Goal: Task Accomplishment & Management: Complete application form

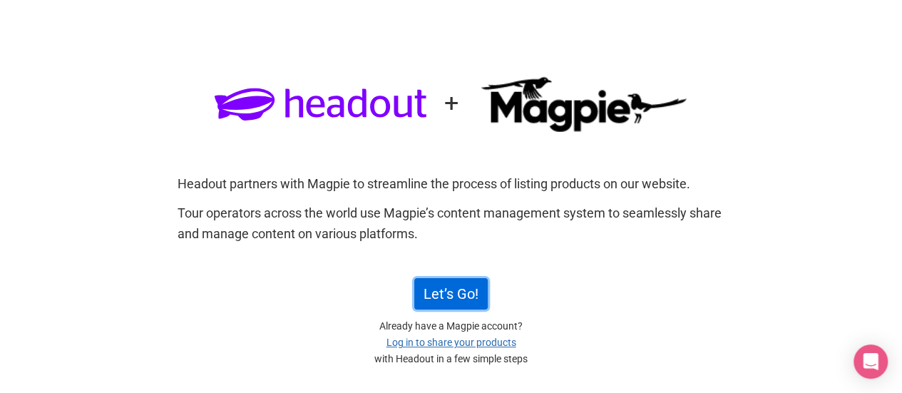
click at [447, 299] on link "Let’s Go!" at bounding box center [450, 293] width 73 height 31
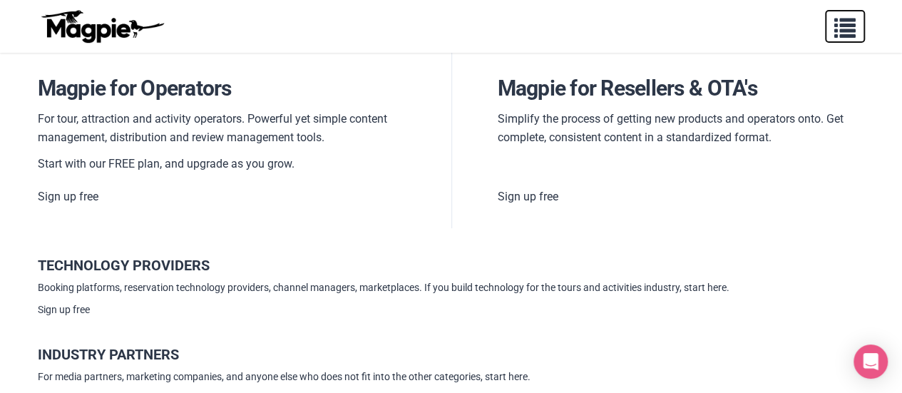
click at [857, 30] on button "button" at bounding box center [845, 26] width 40 height 33
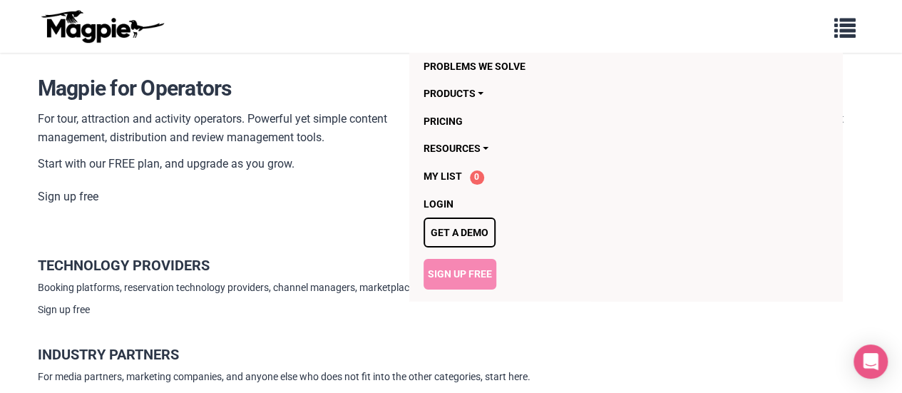
click at [452, 267] on link "Sign Up Free" at bounding box center [459, 274] width 73 height 30
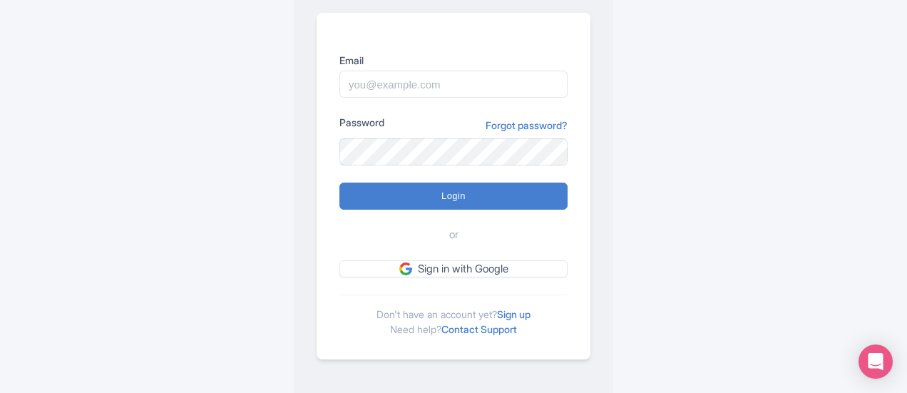
scroll to position [163, 0]
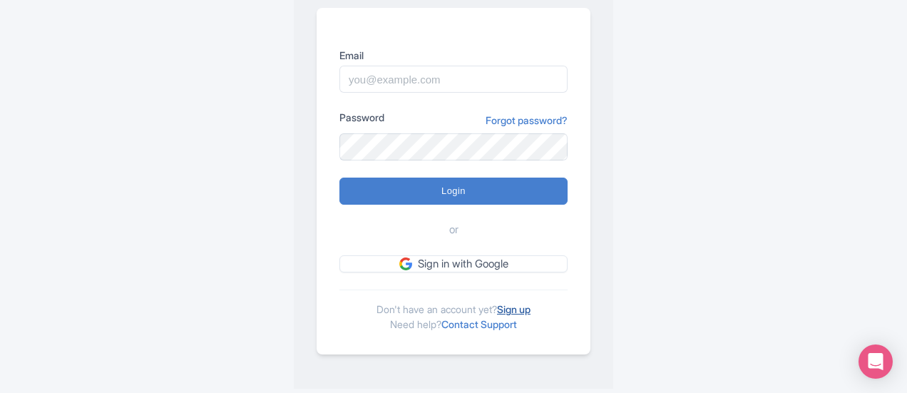
click at [515, 304] on link "Sign up" at bounding box center [514, 309] width 34 height 12
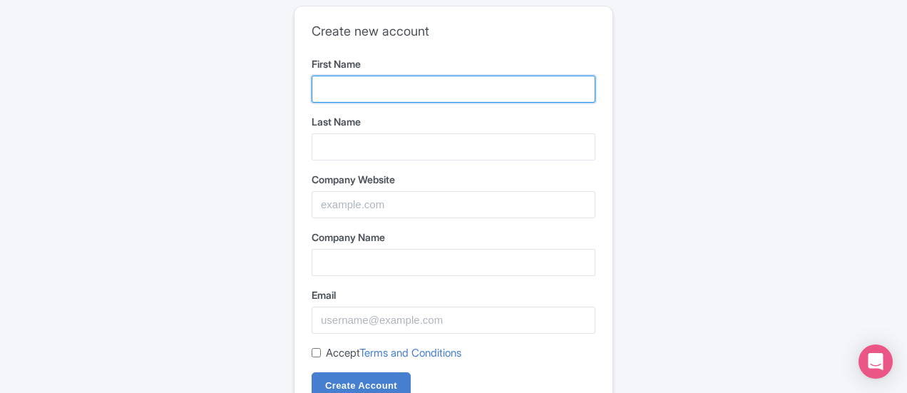
click at [379, 86] on input "First Name" at bounding box center [454, 89] width 284 height 27
type input "Horizon Hoppers"
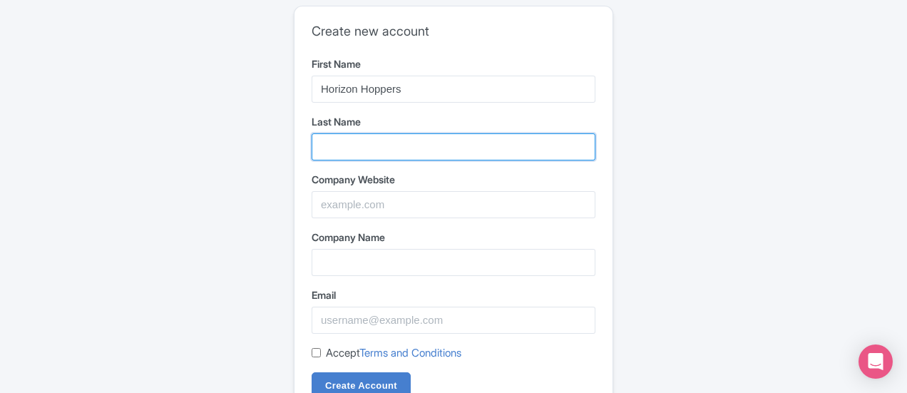
click at [379, 149] on input "Last Name" at bounding box center [454, 146] width 284 height 27
click at [374, 152] on input "Last Name" at bounding box center [454, 146] width 284 height 27
type input "Horizon Hoppers Team"
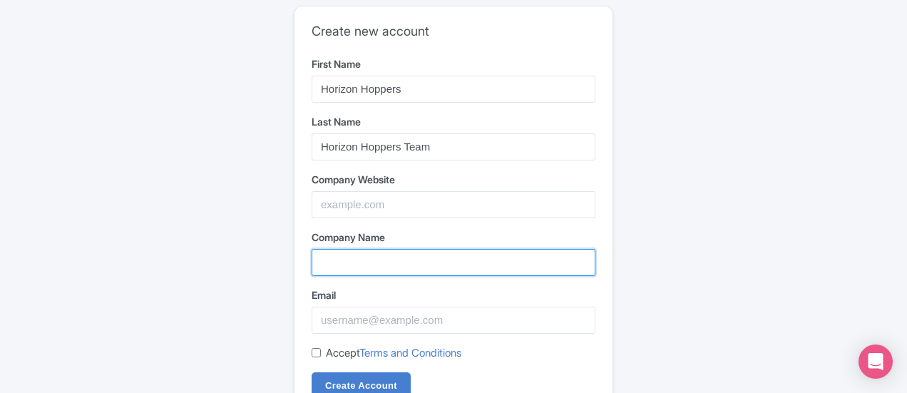
click at [351, 257] on input "Company Name" at bounding box center [454, 262] width 284 height 27
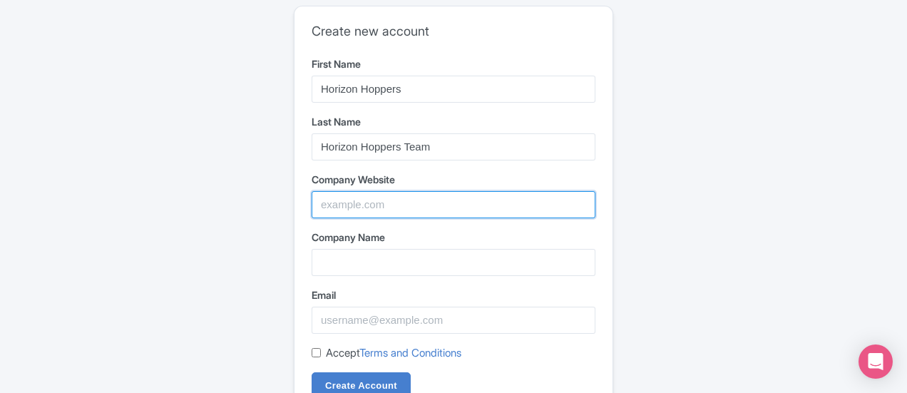
click at [371, 205] on input "Company Website" at bounding box center [454, 204] width 284 height 27
type input "www.horizonhoppers.ae"
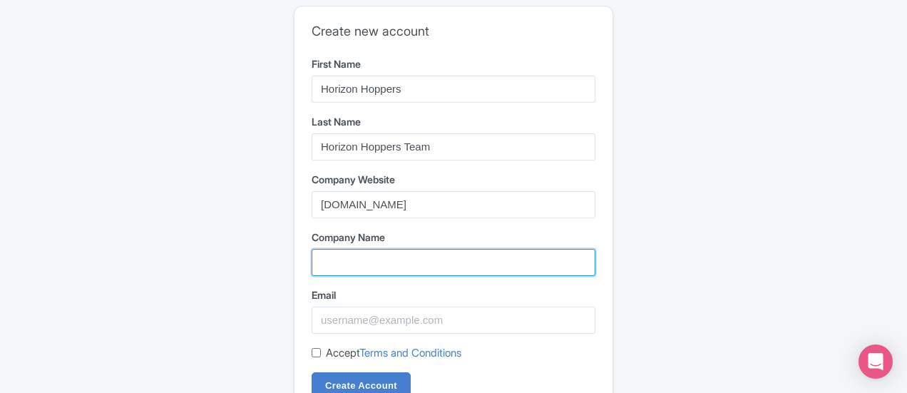
click at [336, 262] on input "Company Name" at bounding box center [454, 262] width 284 height 27
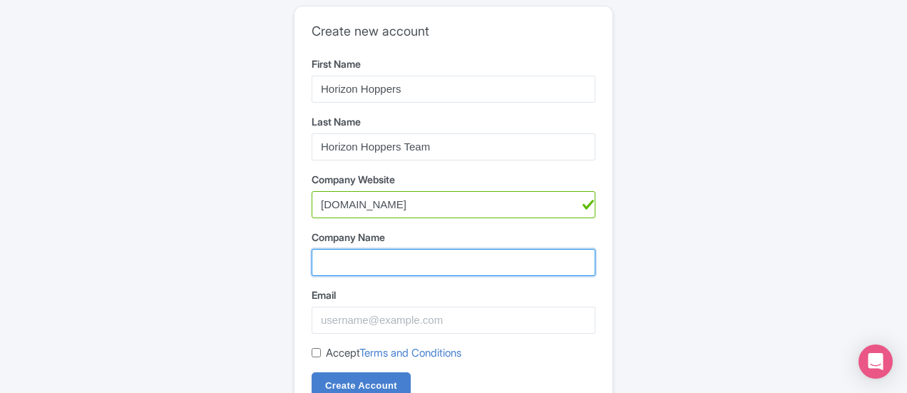
type input "J"
type input "Horizon Hoppers LLC"
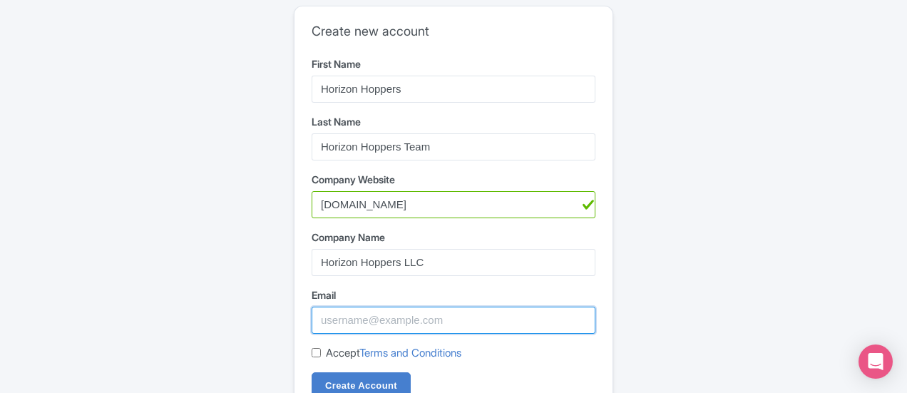
click at [363, 314] on input "Email" at bounding box center [454, 320] width 284 height 27
click at [343, 324] on input "sales@horizonhoppers.ae" at bounding box center [454, 320] width 284 height 27
type input "safia@horizonhoppers.ae"
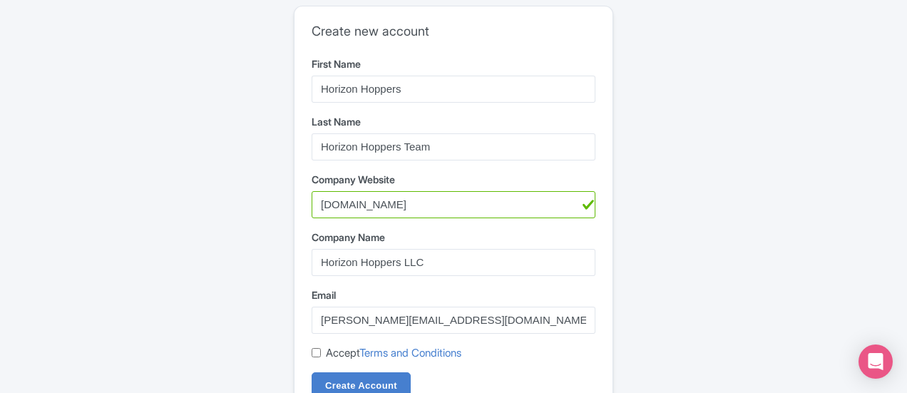
click at [320, 352] on input "Accept Terms and Conditions" at bounding box center [316, 352] width 9 height 9
checkbox input "true"
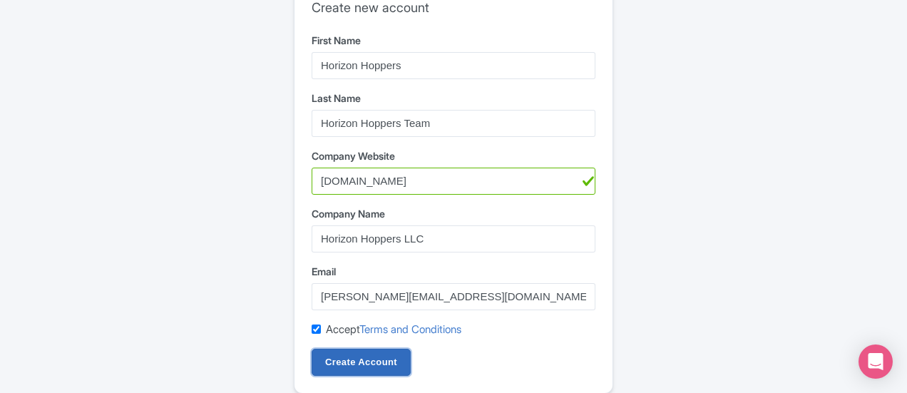
click at [361, 360] on input "Create Account" at bounding box center [361, 362] width 99 height 27
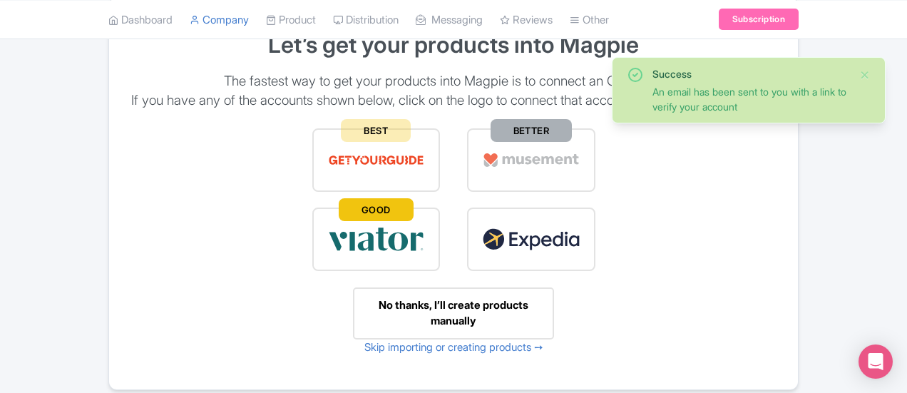
scroll to position [154, 0]
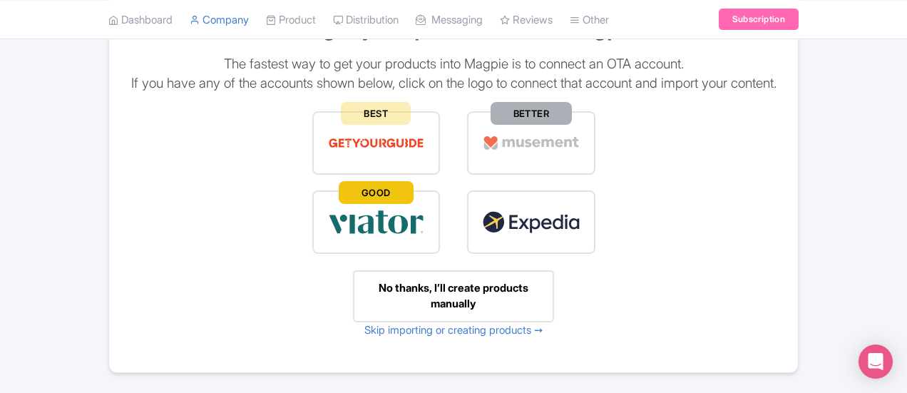
click at [349, 238] on img at bounding box center [376, 222] width 97 height 32
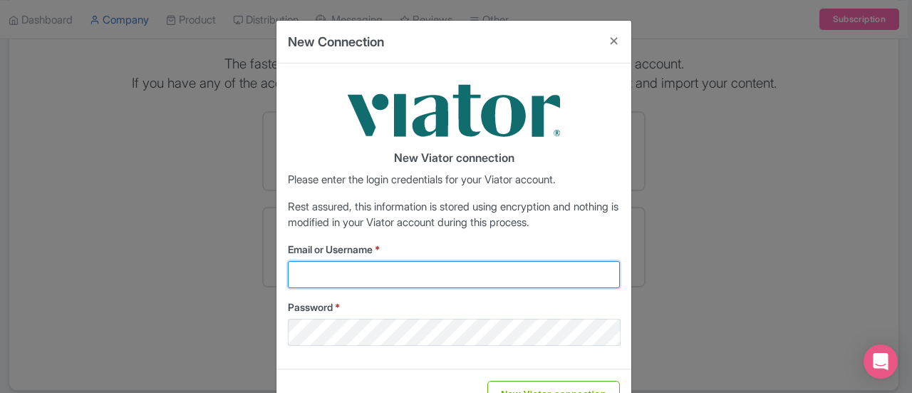
click at [335, 267] on input "Email or Username *" at bounding box center [454, 274] width 332 height 27
type input "horizonhoppers"
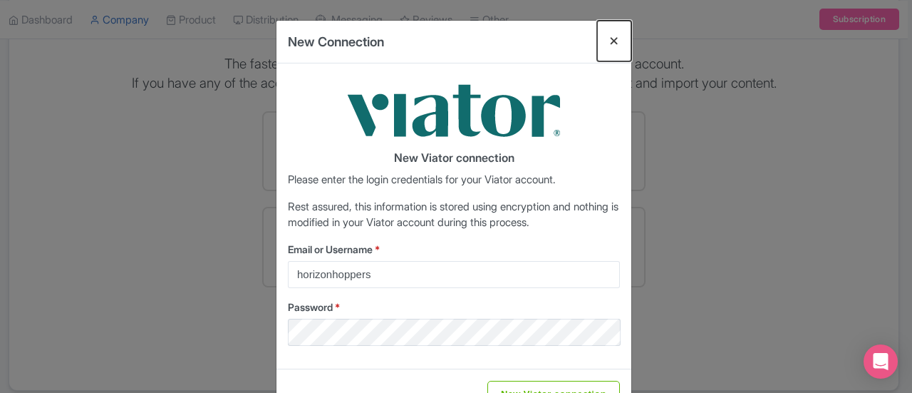
click at [616, 38] on button "Close" at bounding box center [614, 41] width 34 height 41
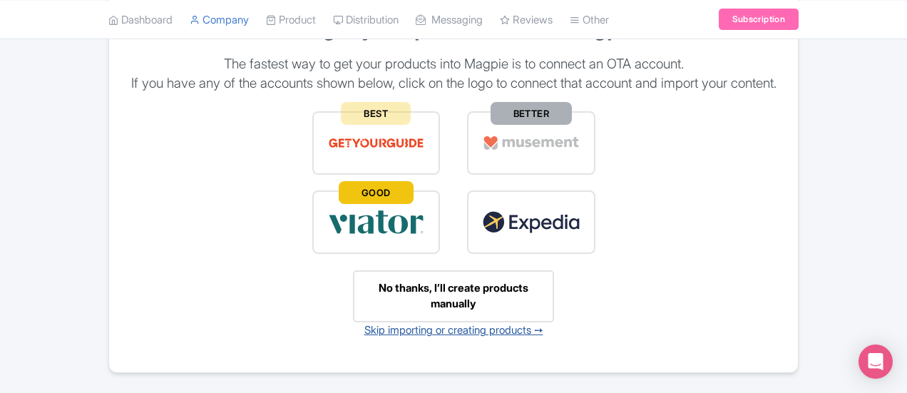
click at [443, 336] on link "Skip importing or creating products ➙" at bounding box center [453, 330] width 179 height 14
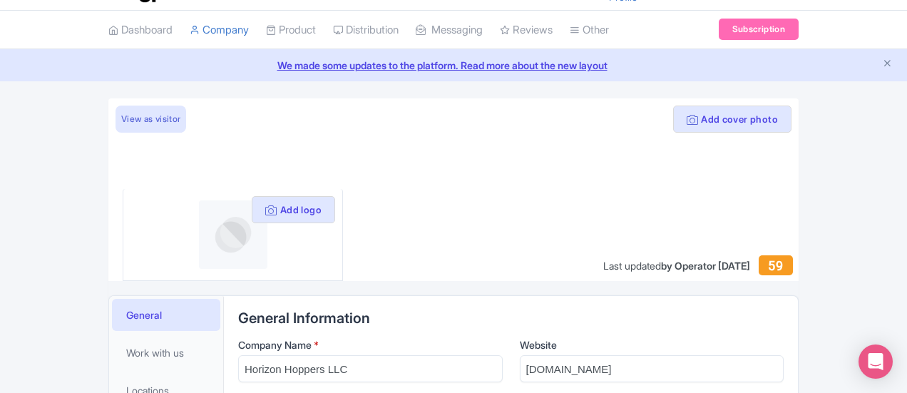
scroll to position [16, 0]
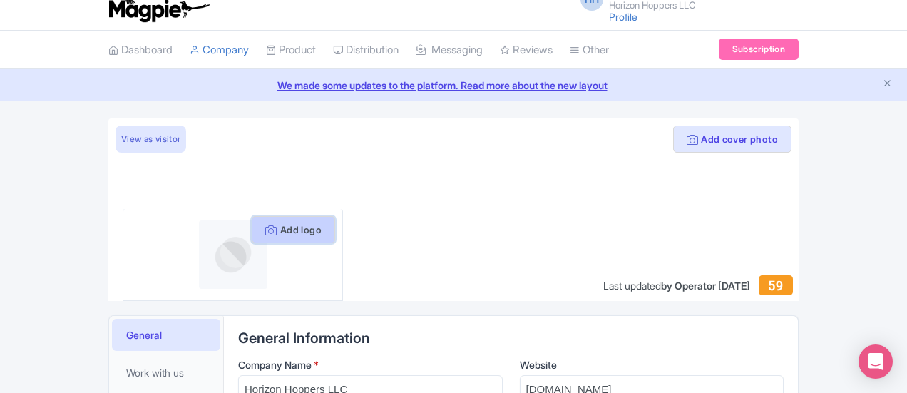
click at [259, 225] on button "Add logo" at bounding box center [293, 229] width 83 height 27
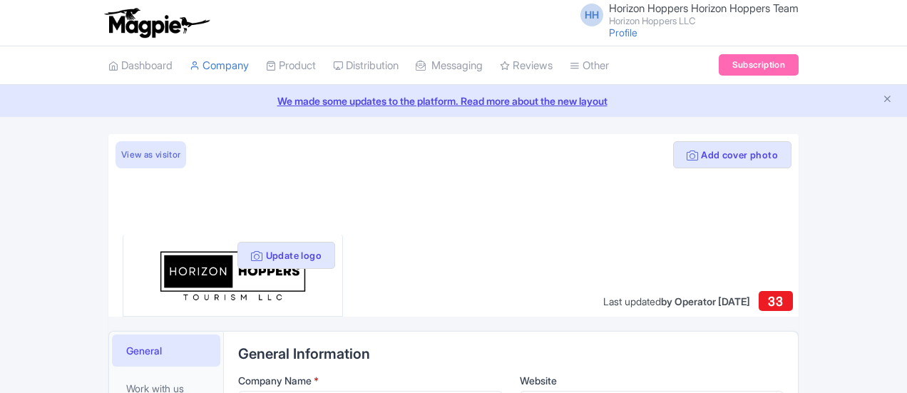
scroll to position [16, 0]
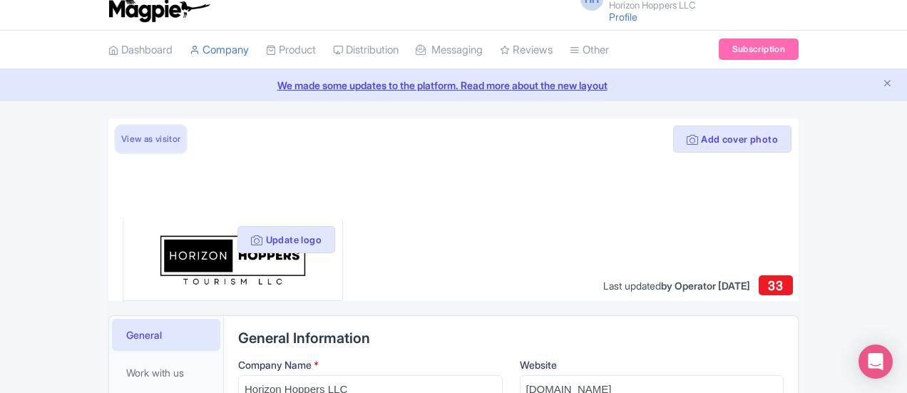
click at [115, 142] on link "View as visitor" at bounding box center [150, 138] width 71 height 27
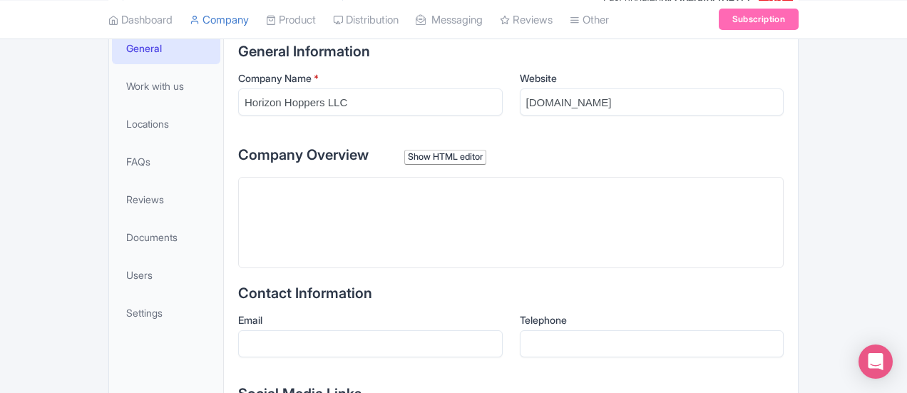
scroll to position [312, 0]
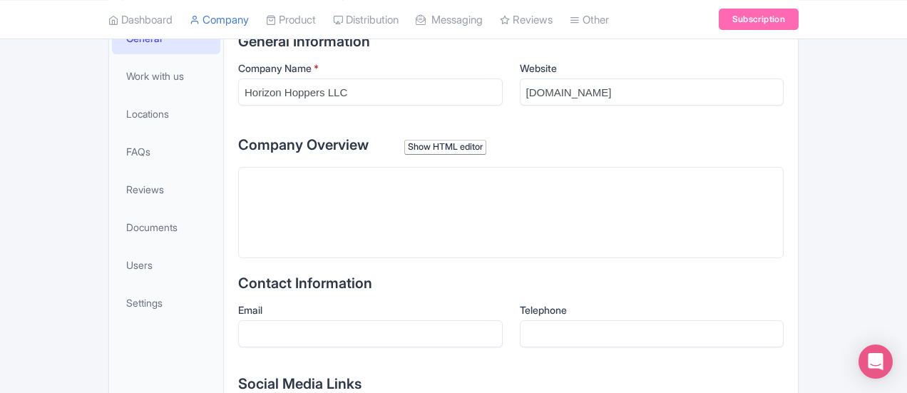
click at [238, 175] on trix-editor at bounding box center [510, 212] width 545 height 91
paste trix-editor "<div>Welcome to Horizon Hoppers, your trusted partner in creating unforgettable…"
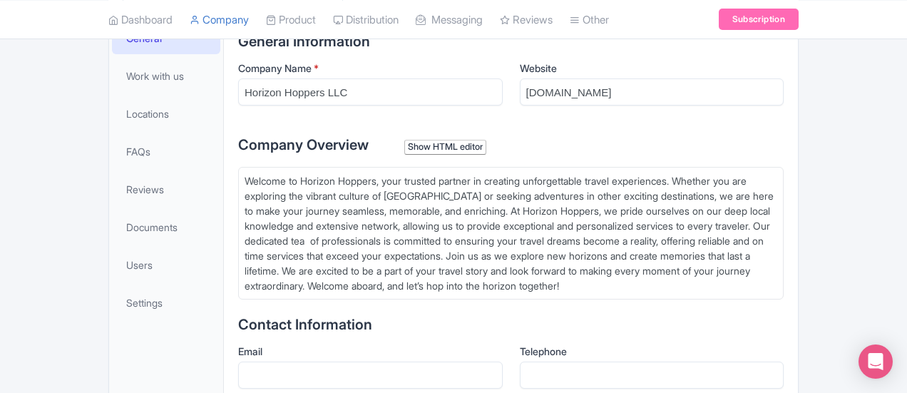
type trix-editor "<div>Welcome to Horizon Hoppers, your trusted partner in creating unforgettable…"
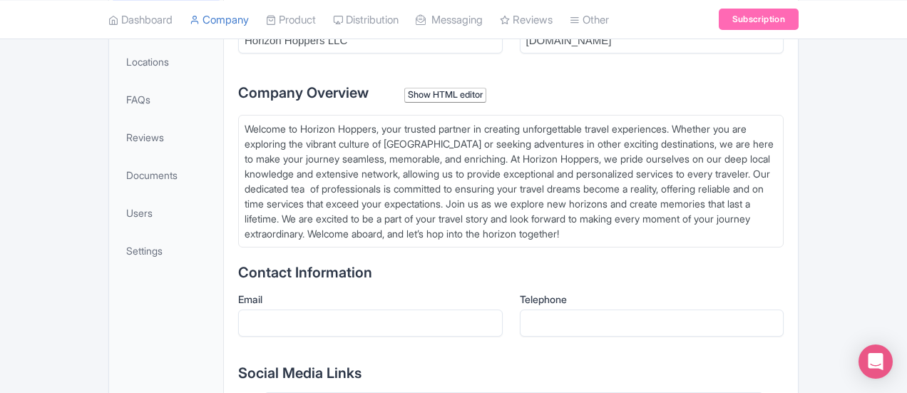
scroll to position [443, 0]
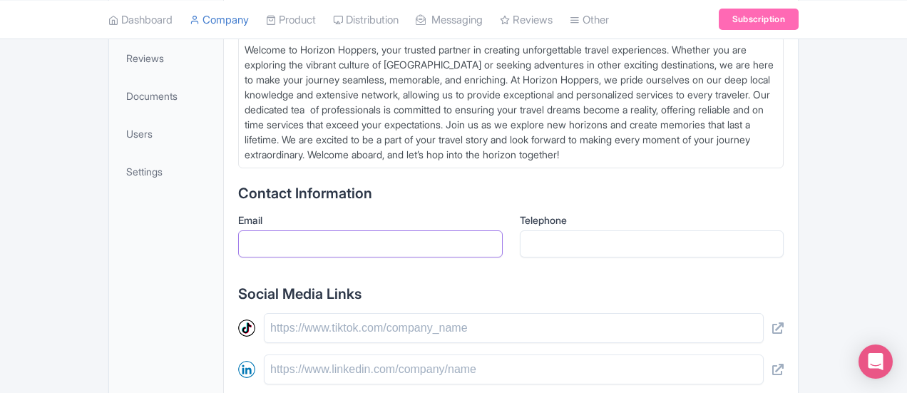
click at [238, 230] on input "Email" at bounding box center [370, 243] width 264 height 27
type input "[EMAIL_ADDRESS][DOMAIN_NAME]"
click at [612, 230] on input "0505418604" at bounding box center [652, 243] width 264 height 27
type input "0"
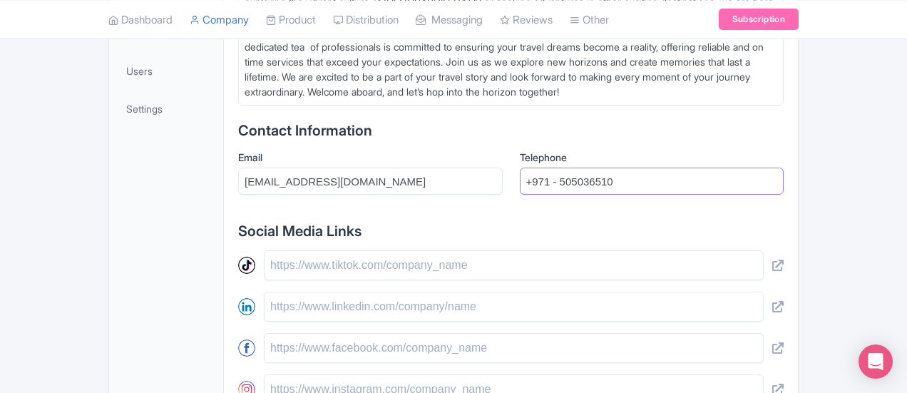
scroll to position [515, 0]
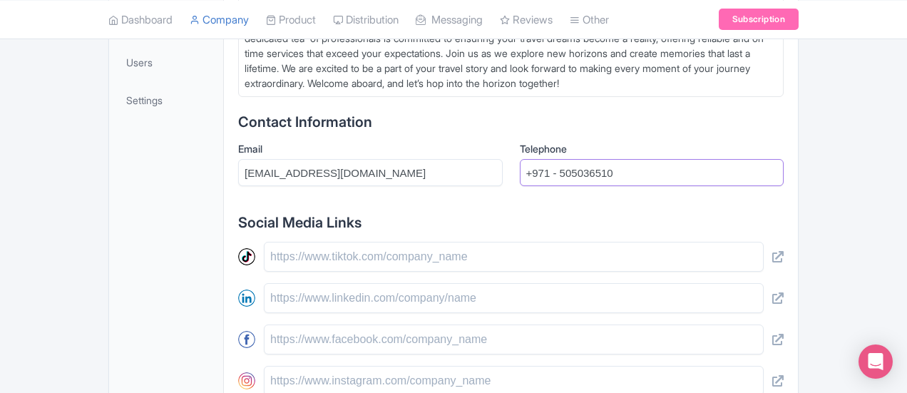
type input "+971 - 505036510"
click at [395, 242] on input "text" at bounding box center [514, 257] width 500 height 30
drag, startPoint x: 261, startPoint y: 229, endPoint x: 204, endPoint y: 225, distance: 57.1
click at [264, 242] on input "horizonhoppersdubai" at bounding box center [514, 257] width 500 height 30
paste input "ttps://www.tiktok.com/@horizonhopperstours?_t=ZS-8zCVwOGicFw&_r=1"
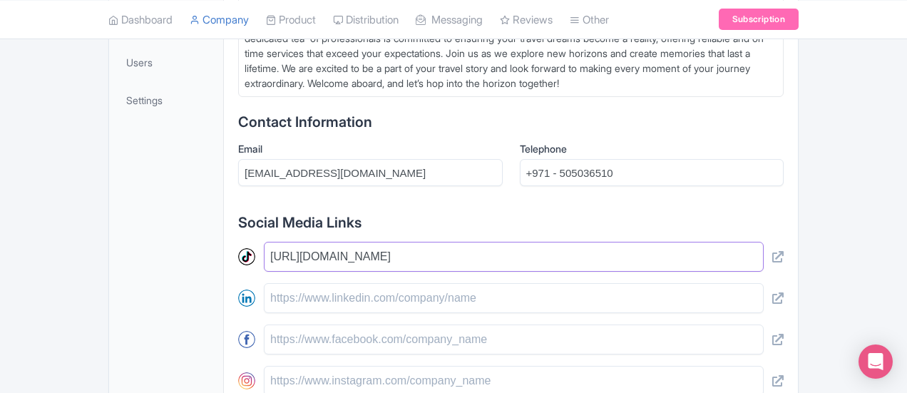
type input "https://www.tiktok.com/@horizonhopperstours?_t=ZS-8zCVwOGicFw&_r=1"
click at [264, 283] on input "text" at bounding box center [514, 298] width 500 height 30
click at [264, 324] on input "text" at bounding box center [514, 339] width 500 height 30
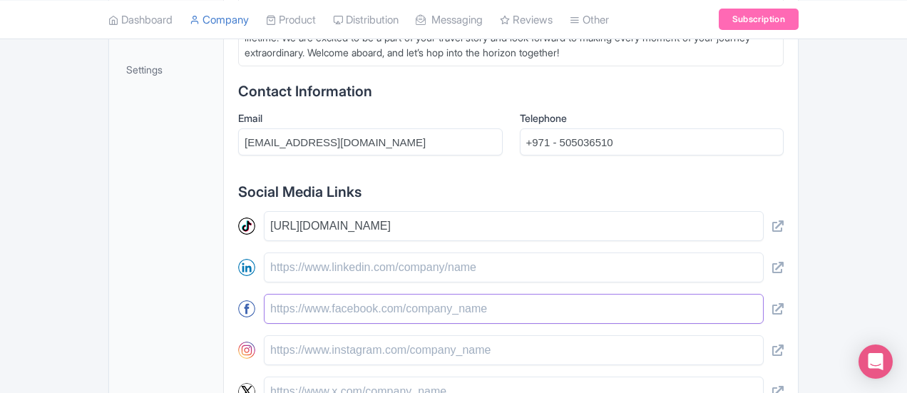
scroll to position [622, 0]
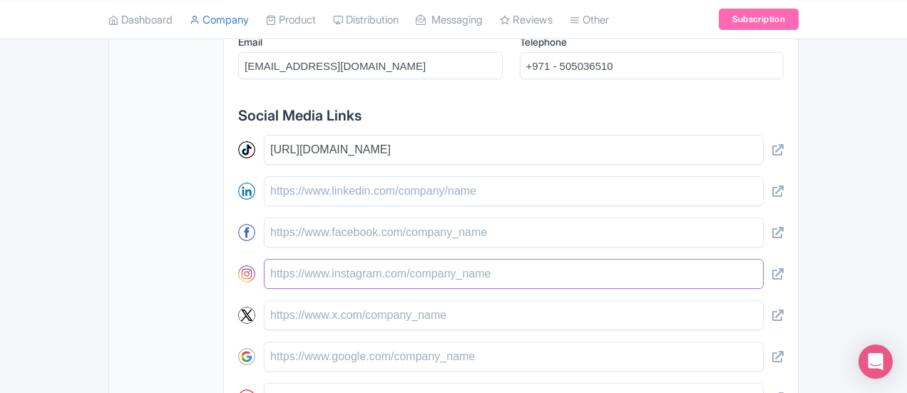
click at [264, 259] on input "text" at bounding box center [514, 274] width 500 height 30
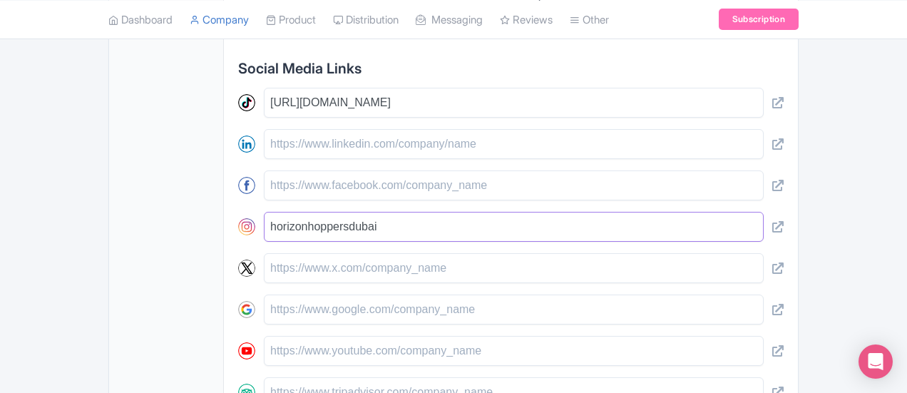
scroll to position [669, 0]
drag, startPoint x: 274, startPoint y: 195, endPoint x: 200, endPoint y: 197, distance: 74.2
click at [264, 212] on input "horizonhoppersdubai" at bounding box center [514, 227] width 500 height 30
paste input "ttps://www.instagram.com/horizonhoppersdubai?igsh=MWExMzBpOTZkZWxhYg=="
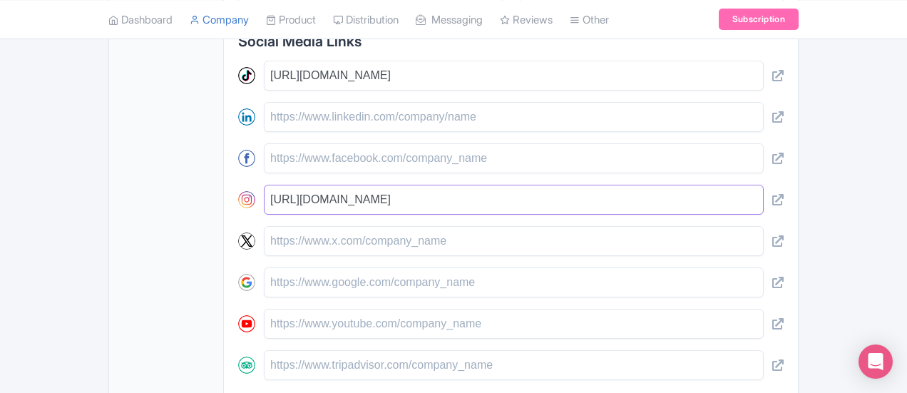
scroll to position [704, 0]
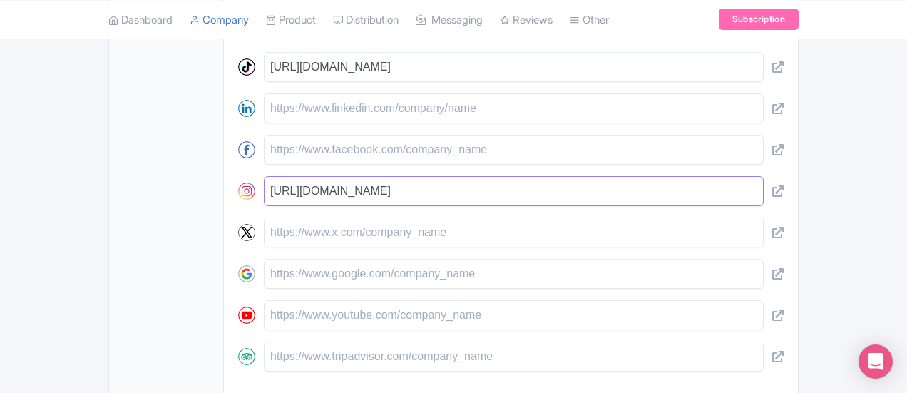
type input "[URL][DOMAIN_NAME]"
click at [264, 341] on input "text" at bounding box center [514, 356] width 500 height 30
paste input "https://www.tripadvisor.com/Profile/horizonh2025"
type input "https://www.tripadvisor.com/Profile/horizonh2025"
click at [264, 259] on input "text" at bounding box center [514, 274] width 500 height 30
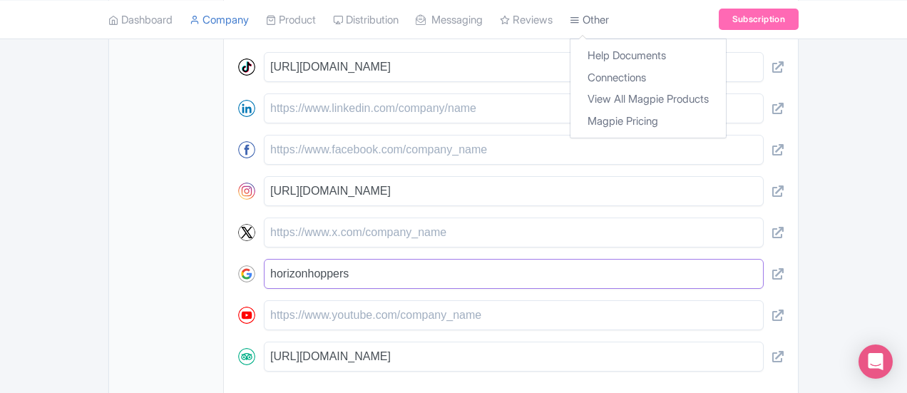
type input "horizonhoppers"
drag, startPoint x: 288, startPoint y: 242, endPoint x: 174, endPoint y: 259, distance: 115.2
click at [238, 259] on div "https://www.tiktok.com/@horizonhopperstours?_t=ZS-8zCVwOGicFw&_r=1 https://www.…" at bounding box center [510, 211] width 545 height 319
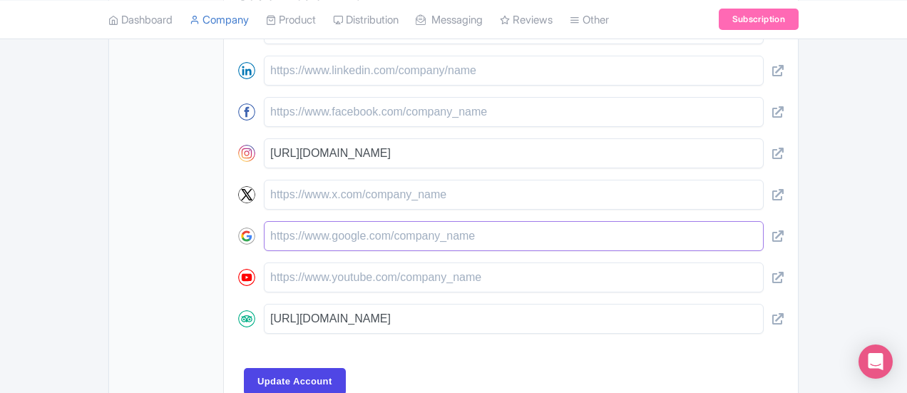
scroll to position [790, 0]
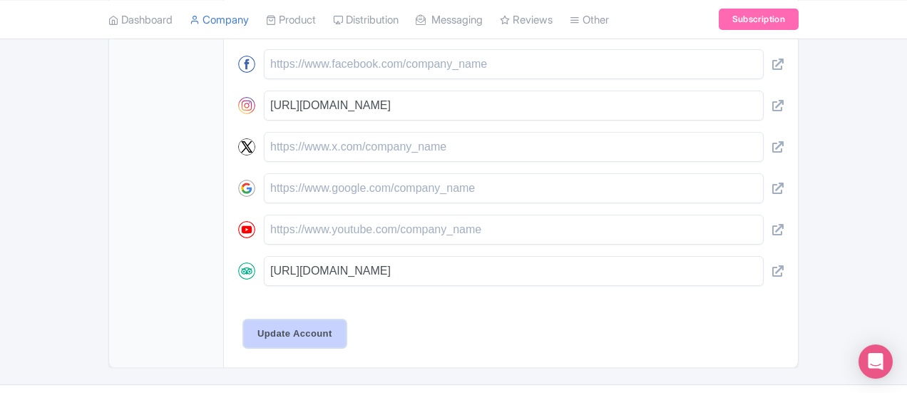
click at [250, 320] on input "Update Account" at bounding box center [295, 333] width 102 height 27
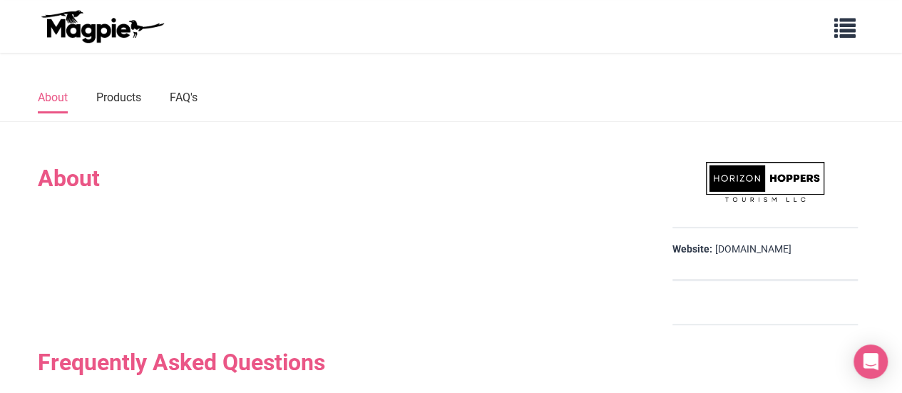
scroll to position [66, 0]
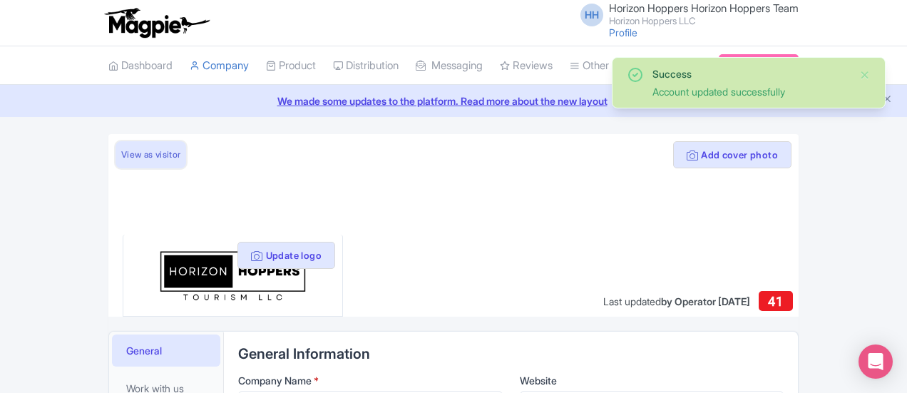
click at [115, 155] on link "View as visitor" at bounding box center [150, 154] width 71 height 27
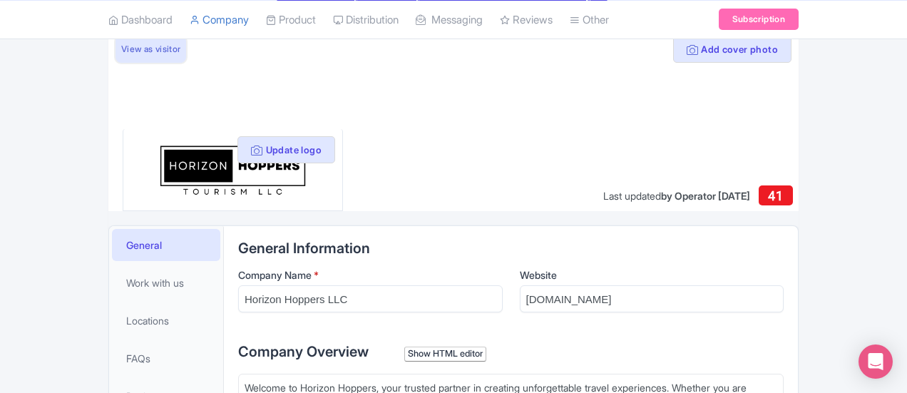
scroll to position [107, 0]
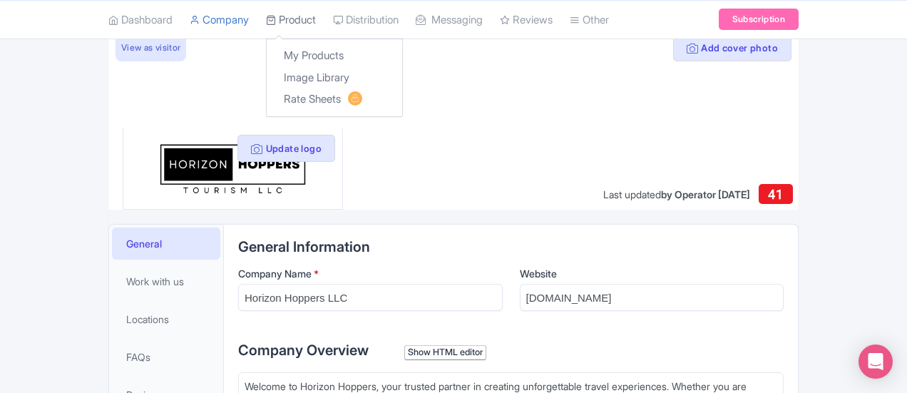
click at [266, 21] on link "Product" at bounding box center [291, 19] width 50 height 39
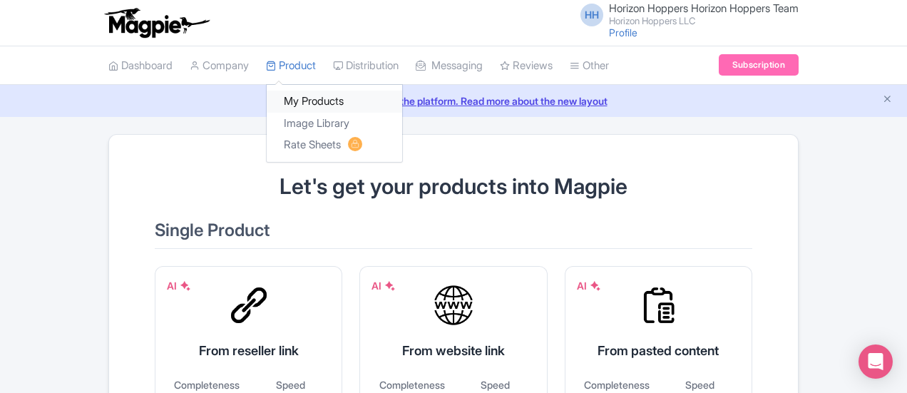
click at [267, 96] on link "My Products" at bounding box center [334, 102] width 135 height 22
click at [267, 140] on link "Rate Sheets" at bounding box center [334, 145] width 135 height 22
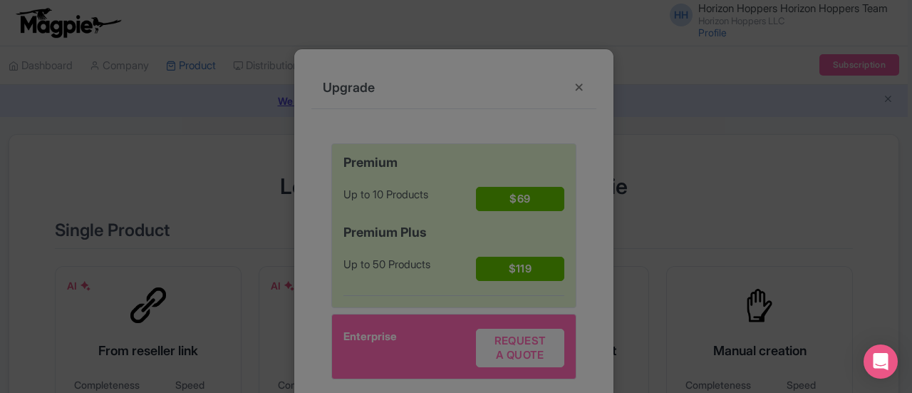
click at [570, 86] on div at bounding box center [456, 196] width 912 height 393
click at [194, 140] on div at bounding box center [456, 196] width 912 height 393
click at [574, 83] on div at bounding box center [456, 196] width 912 height 393
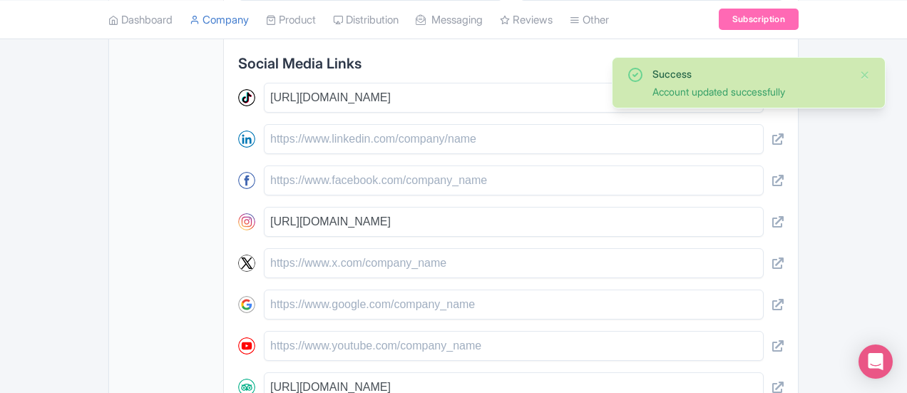
scroll to position [804, 0]
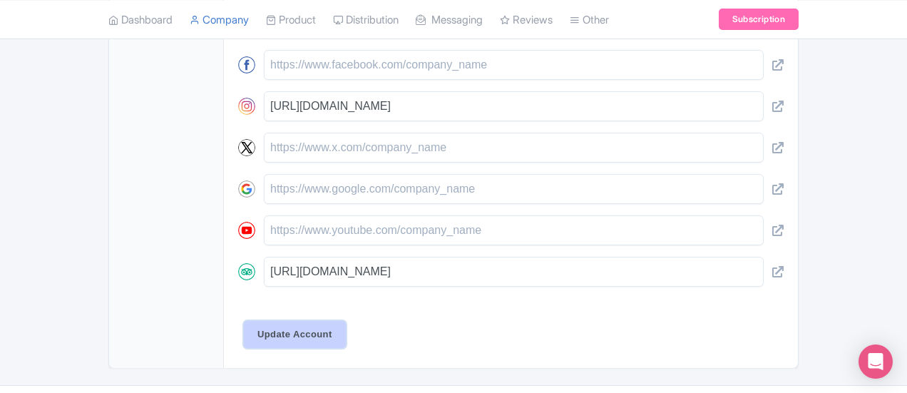
click at [244, 321] on input "Update Account" at bounding box center [295, 334] width 102 height 27
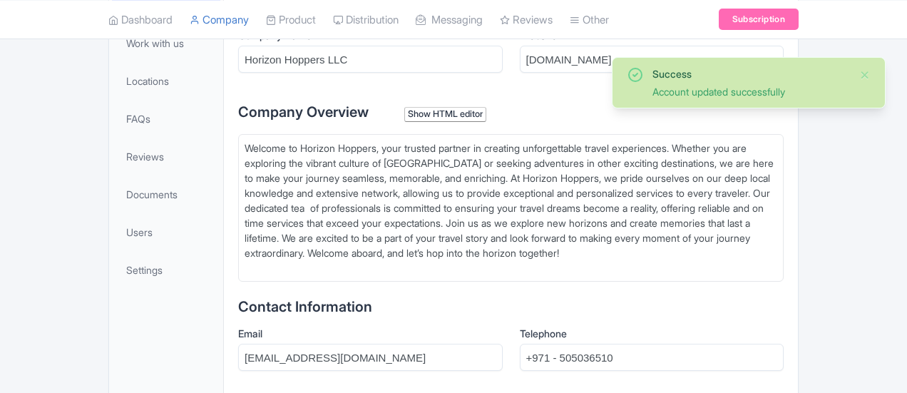
scroll to position [345, 0]
click at [108, 24] on link "Dashboard" at bounding box center [140, 19] width 64 height 39
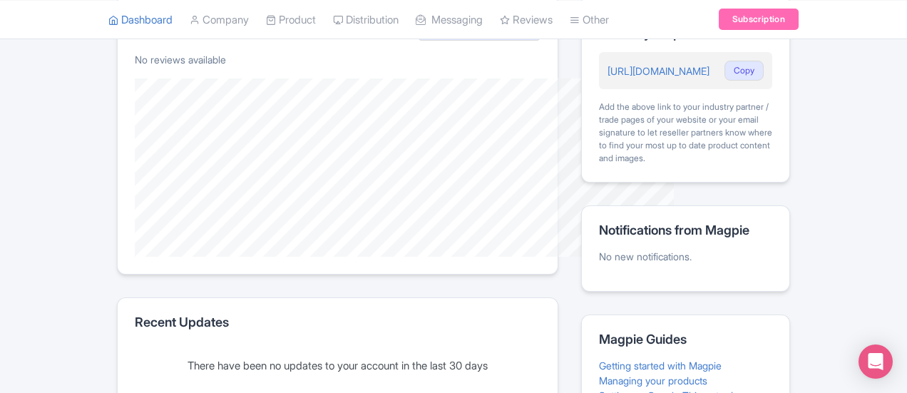
scroll to position [300, 0]
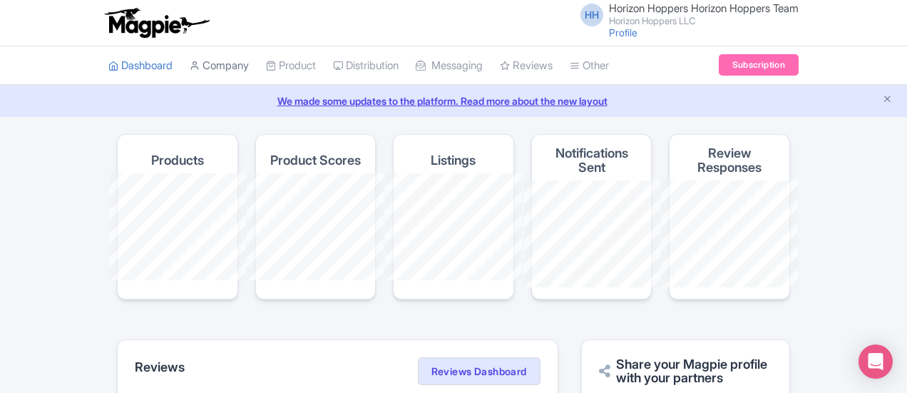
click at [190, 67] on link "Company" at bounding box center [219, 65] width 59 height 39
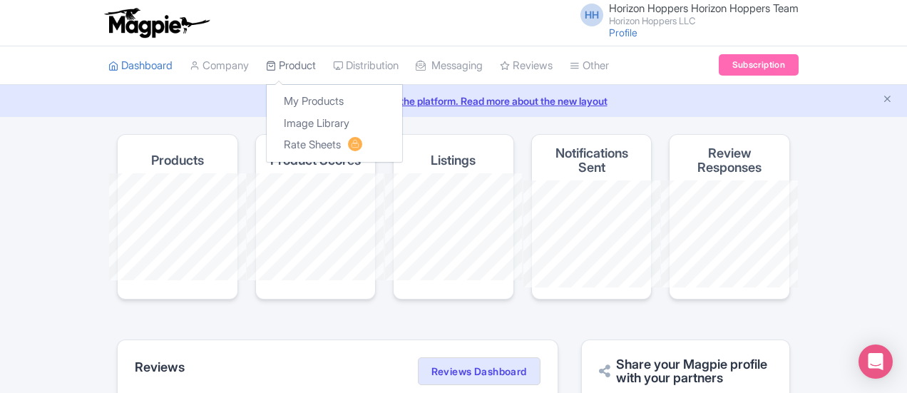
click at [266, 65] on link "Product" at bounding box center [291, 65] width 50 height 39
click at [267, 101] on link "My Products" at bounding box center [334, 102] width 135 height 22
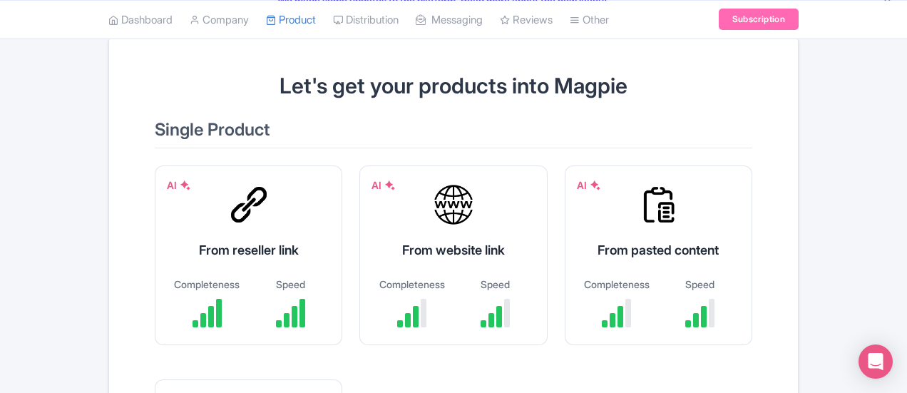
scroll to position [107, 0]
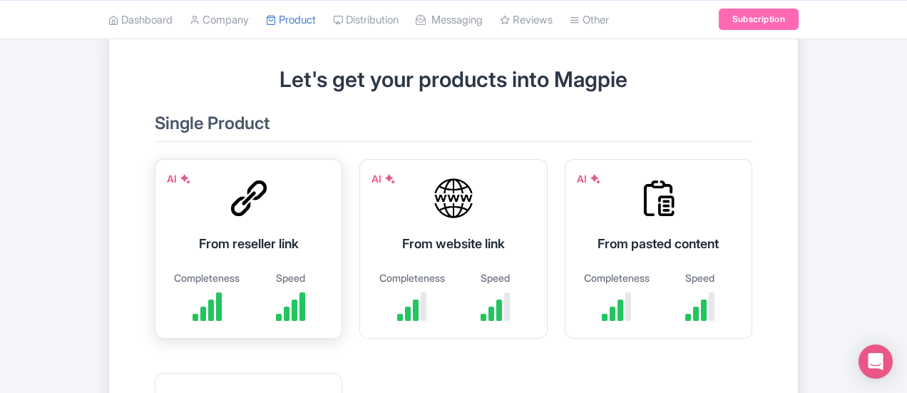
click at [227, 217] on div at bounding box center [248, 198] width 43 height 43
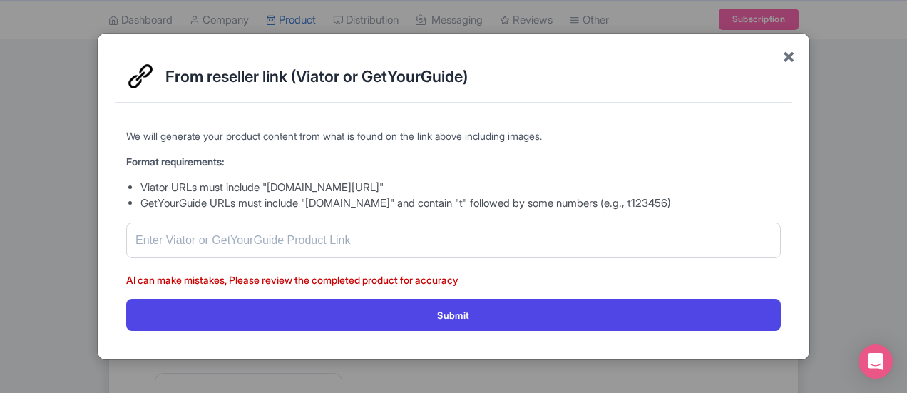
click at [786, 57] on span "×" at bounding box center [788, 56] width 13 height 30
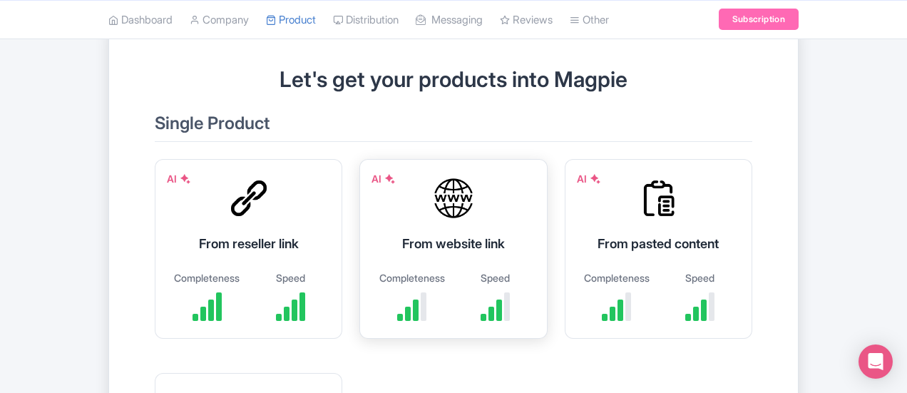
click at [359, 253] on div "AI From website link Completeness Speed" at bounding box center [452, 249] width 187 height 180
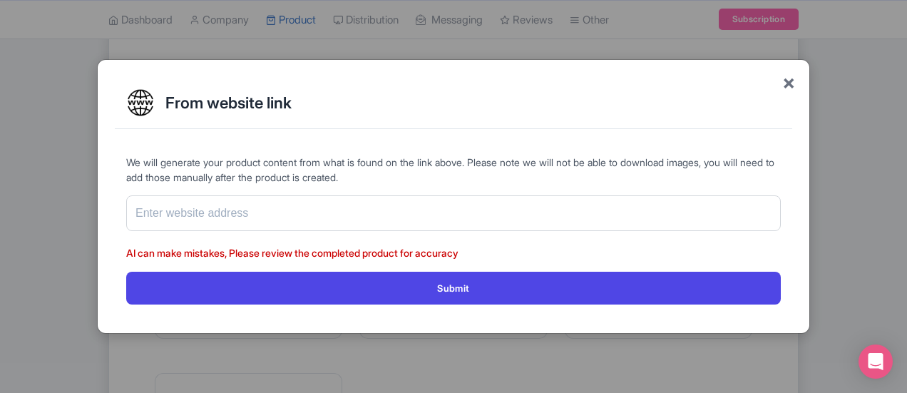
click at [791, 81] on span "×" at bounding box center [788, 82] width 13 height 30
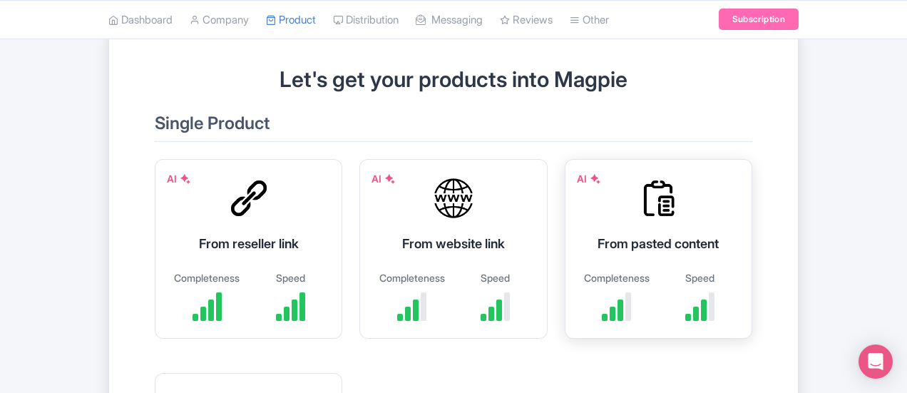
click at [582, 249] on div "From pasted content" at bounding box center [658, 243] width 152 height 19
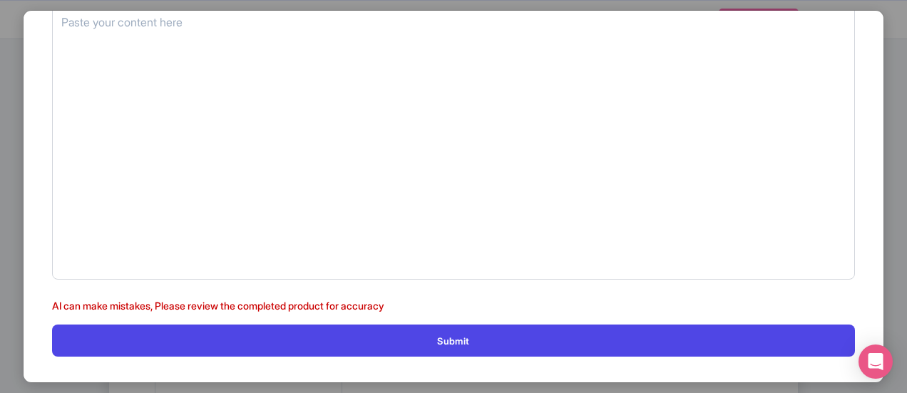
scroll to position [0, 0]
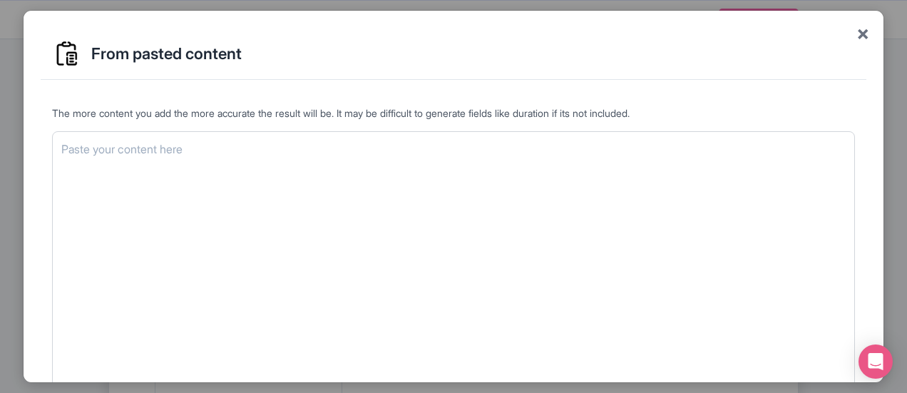
click at [858, 33] on span "×" at bounding box center [862, 33] width 13 height 30
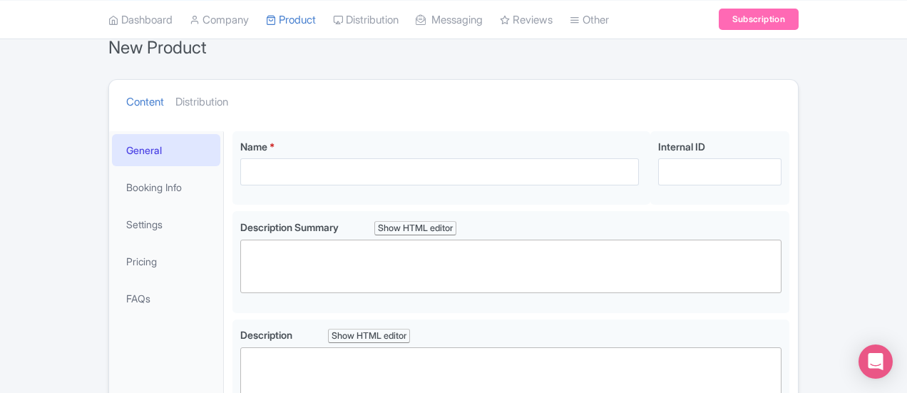
scroll to position [125, 0]
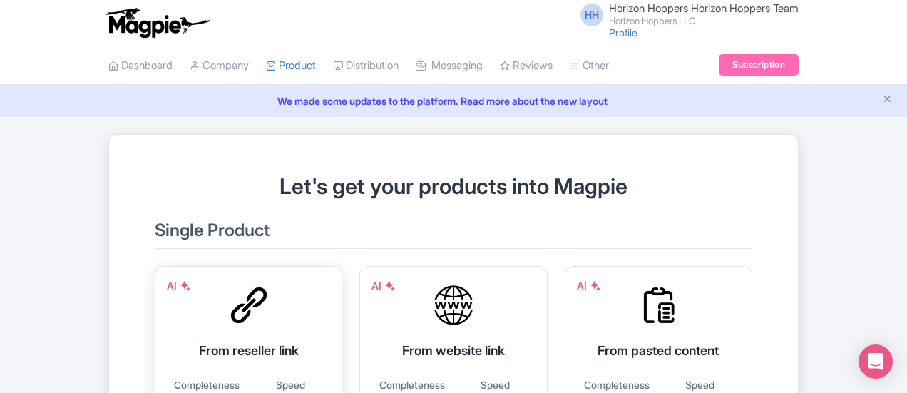
click at [227, 304] on div at bounding box center [248, 305] width 43 height 43
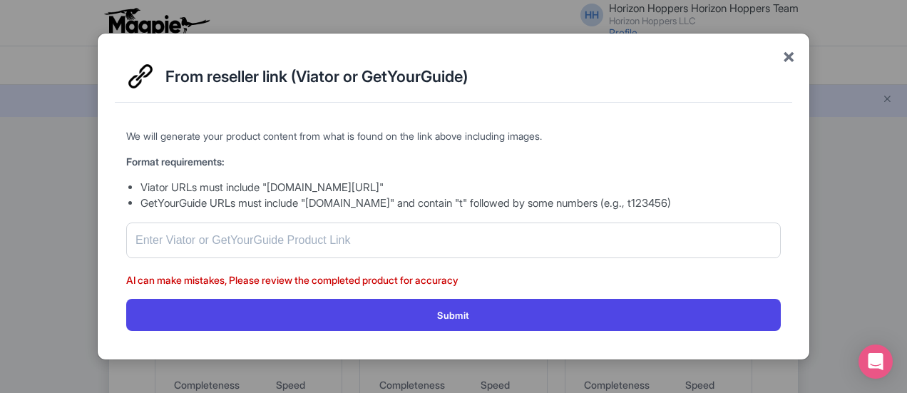
click at [793, 55] on span "×" at bounding box center [788, 56] width 13 height 30
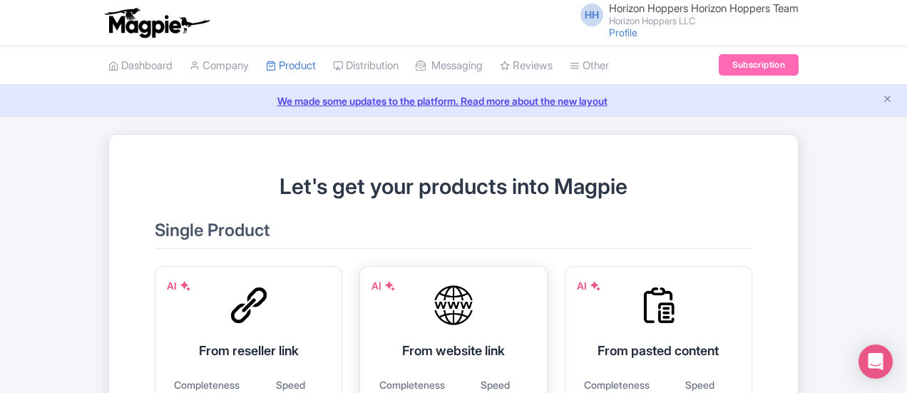
click at [361, 339] on div "AI From website link Completeness Speed" at bounding box center [452, 356] width 187 height 180
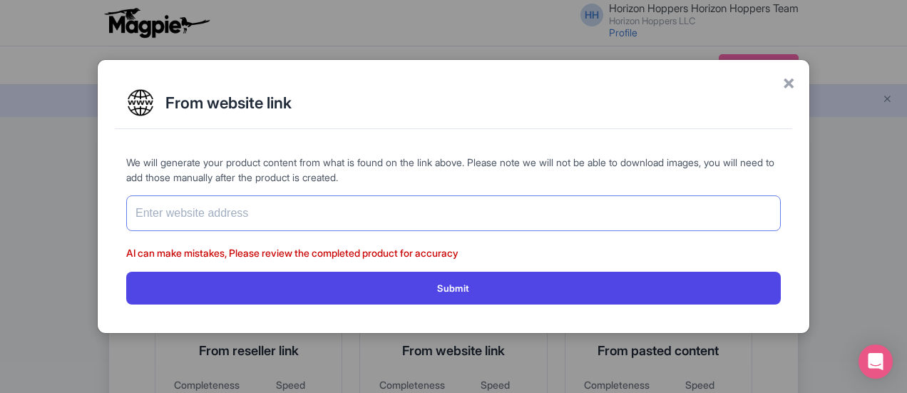
click at [289, 212] on input "text" at bounding box center [453, 213] width 654 height 36
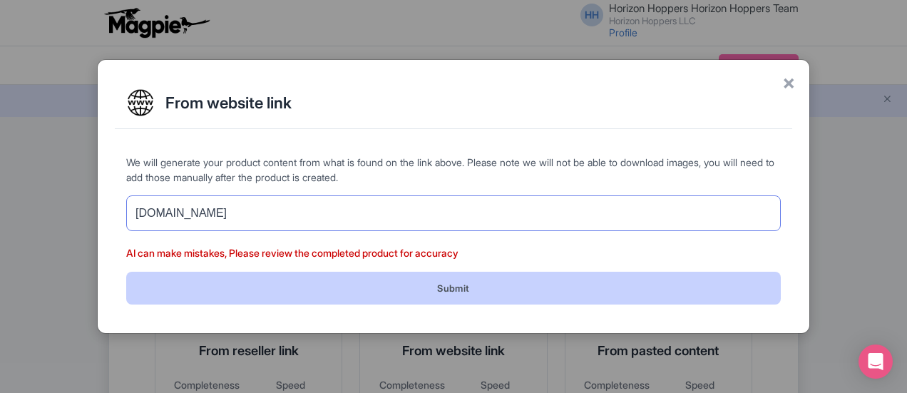
type input "[DOMAIN_NAME]"
click at [423, 290] on button "Submit" at bounding box center [453, 288] width 654 height 32
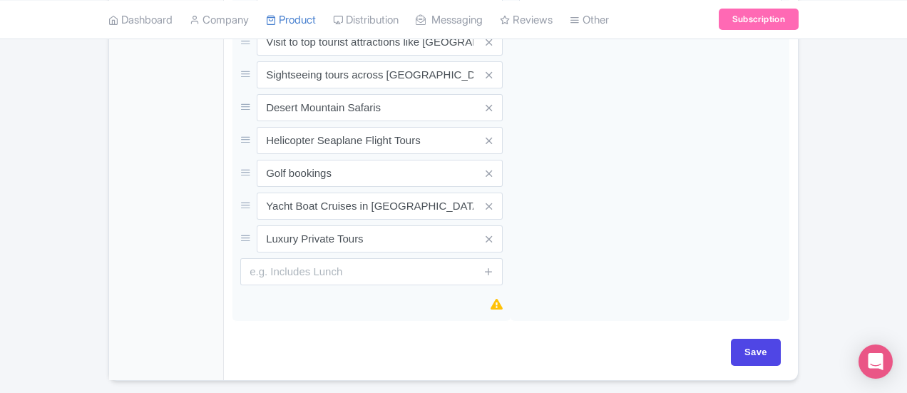
scroll to position [1085, 0]
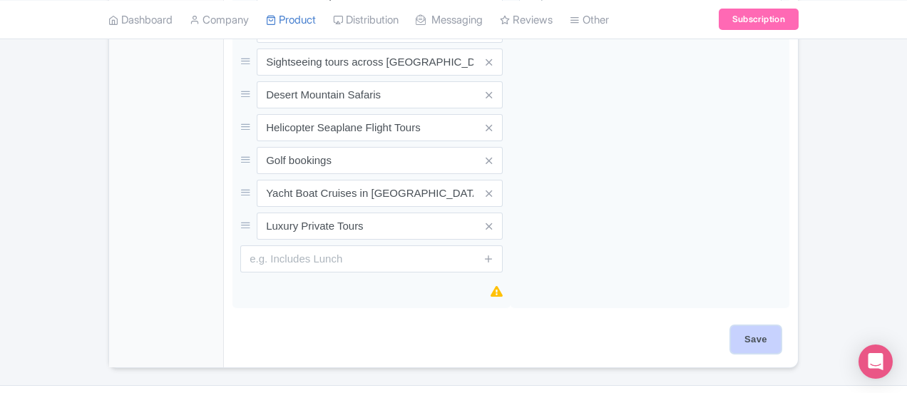
click at [781, 326] on input "Save" at bounding box center [756, 339] width 50 height 27
type input "Saving..."
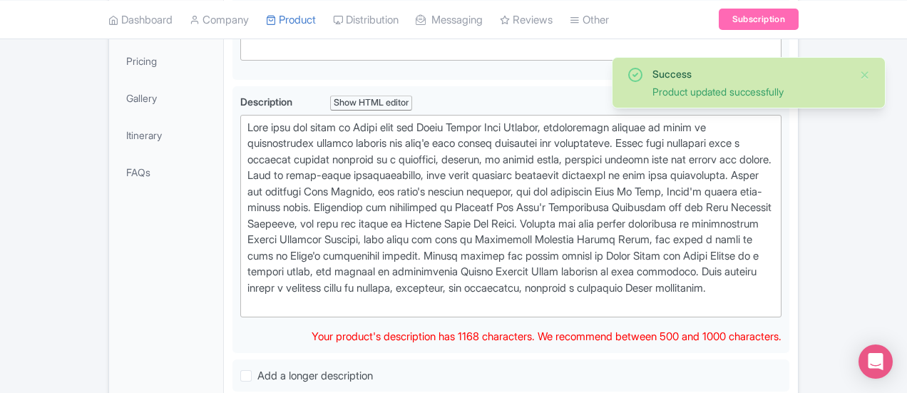
scroll to position [342, 0]
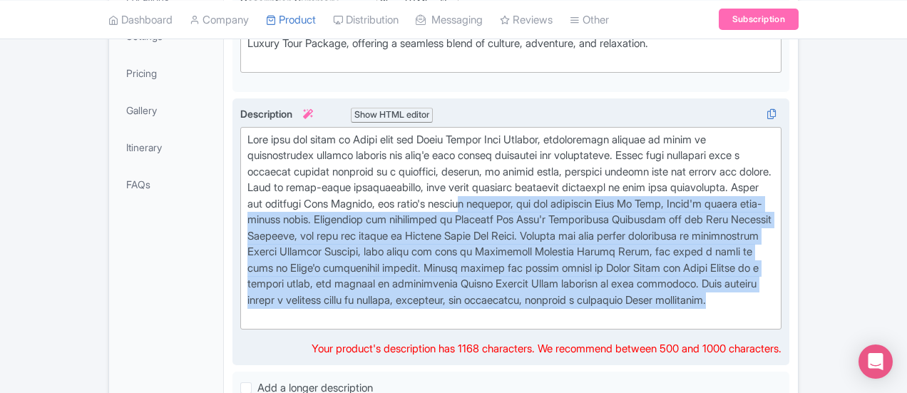
drag, startPoint x: 555, startPoint y: 263, endPoint x: 622, endPoint y: 193, distance: 96.8
click at [485, 183] on div at bounding box center [510, 228] width 527 height 192
click at [637, 199] on div at bounding box center [510, 228] width 527 height 192
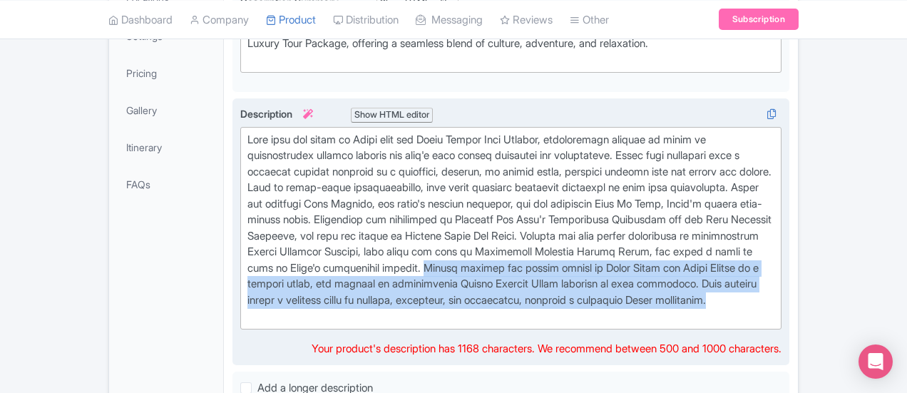
drag, startPoint x: 534, startPoint y: 232, endPoint x: 562, endPoint y: 262, distance: 41.9
click at [562, 262] on div at bounding box center [510, 228] width 527 height 192
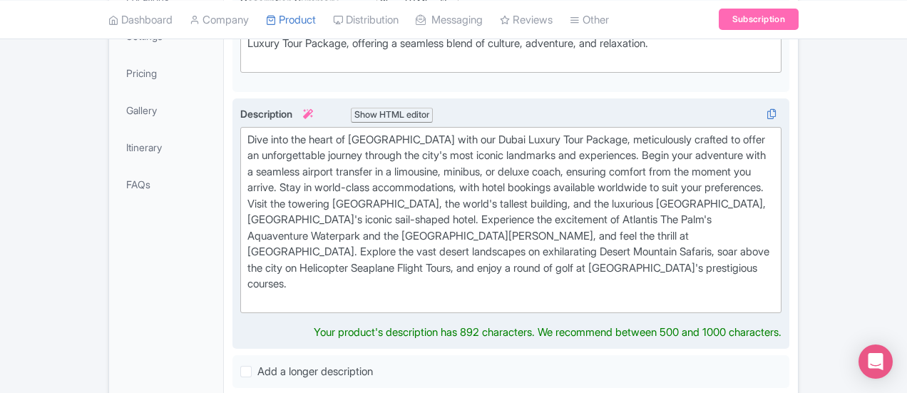
type trix-editor "<div>Dive into the heart of Dubai with our Dubai Luxury Tour Package, meticulou…"
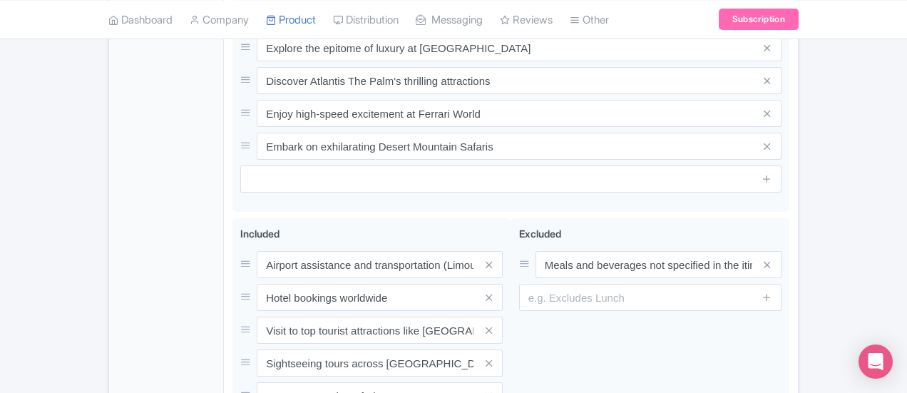
scroll to position [1042, 0]
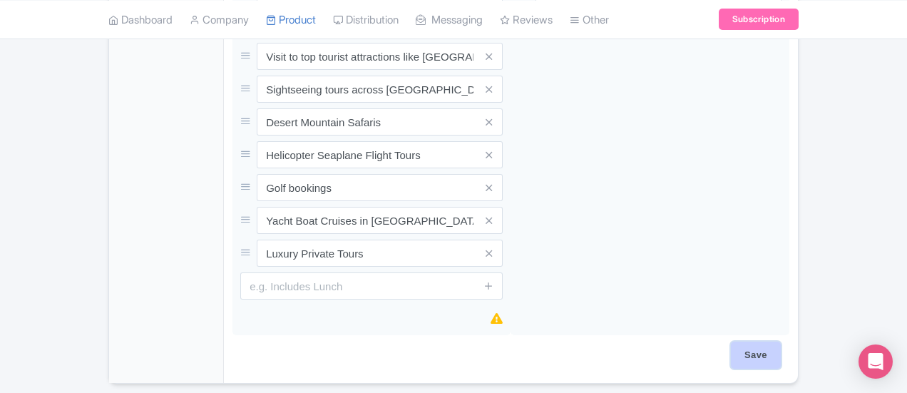
click at [781, 341] on input "Save" at bounding box center [756, 354] width 50 height 27
type input "Saving..."
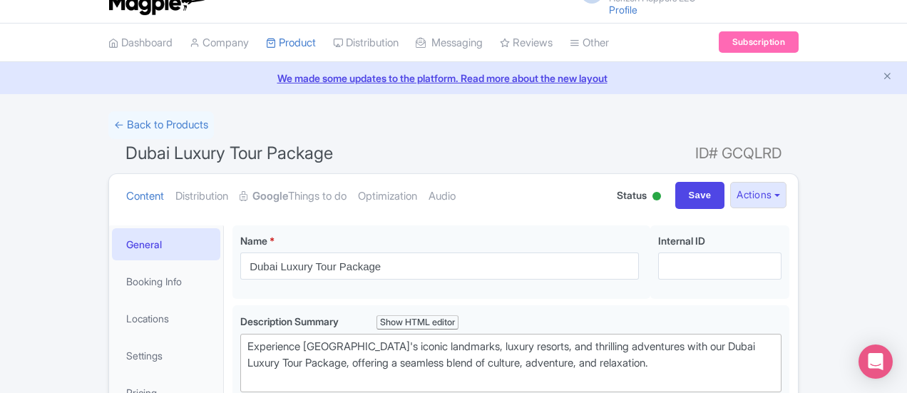
scroll to position [24, 0]
click at [725, 199] on input "Save" at bounding box center [700, 194] width 50 height 27
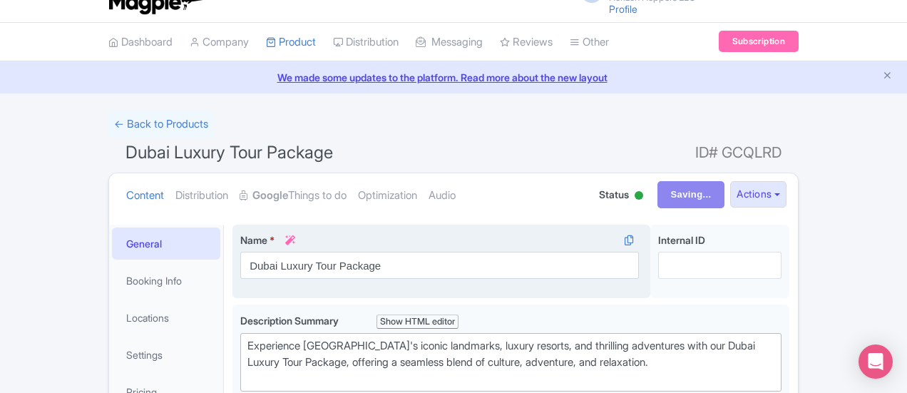
type input "Saving..."
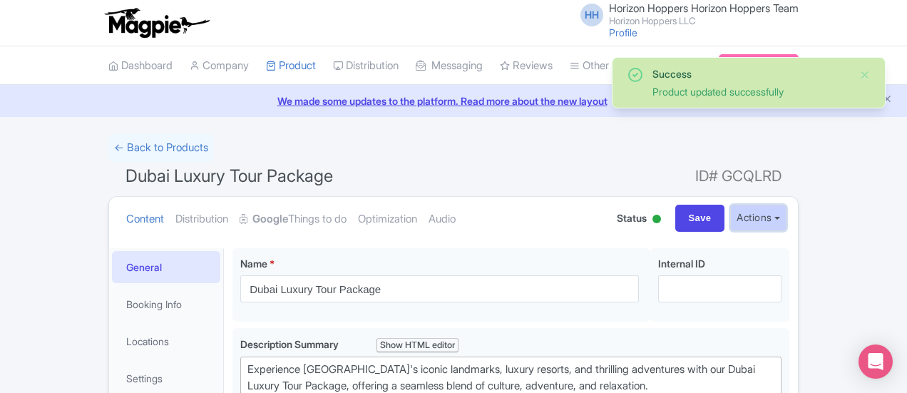
click at [786, 213] on button "Actions" at bounding box center [758, 218] width 56 height 26
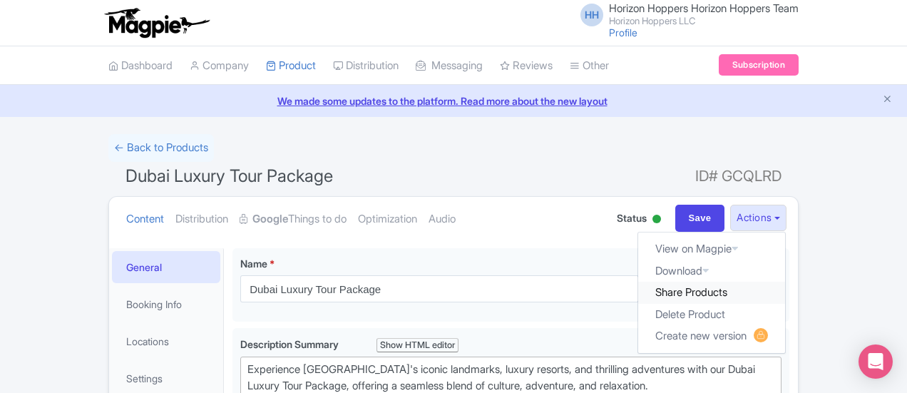
click at [785, 296] on link "Share Products" at bounding box center [711, 293] width 147 height 22
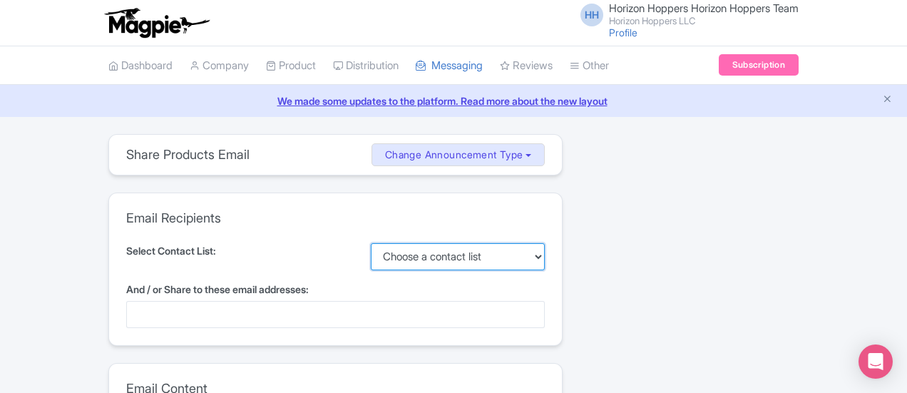
click at [545, 251] on select "Choose a contact list" at bounding box center [458, 256] width 175 height 27
click at [458, 252] on select "Choose a contact list" at bounding box center [458, 256] width 175 height 27
click at [343, 323] on div at bounding box center [335, 314] width 418 height 27
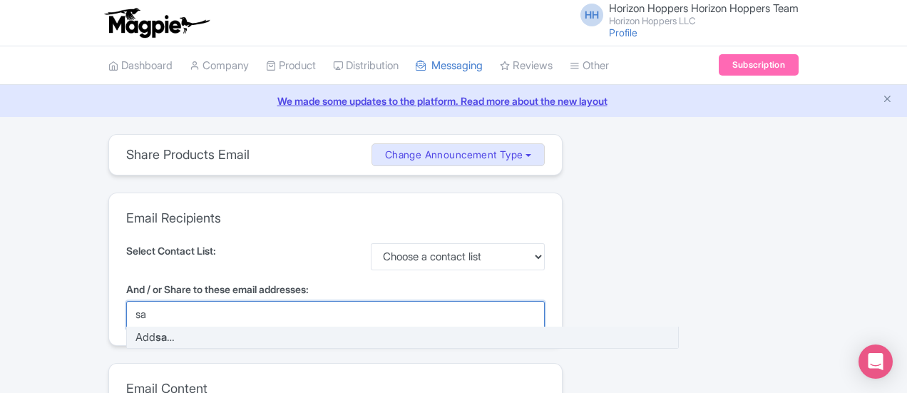
type input "s"
type input "a"
type input "s"
type input "info@horizonhoppers.ae"
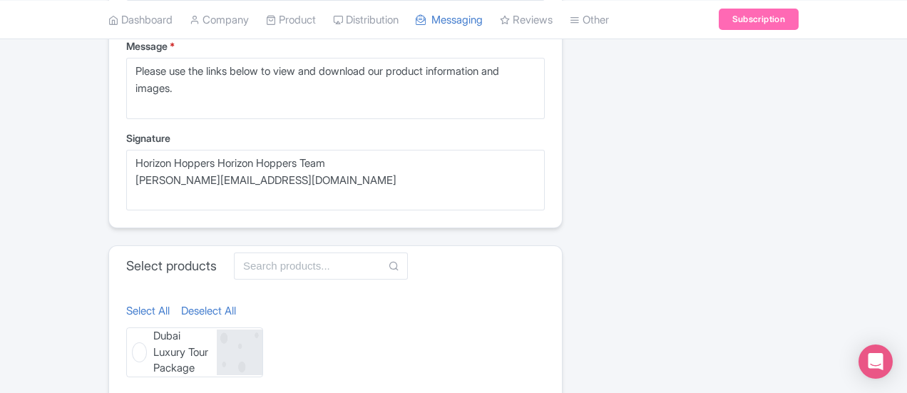
scroll to position [499, 0]
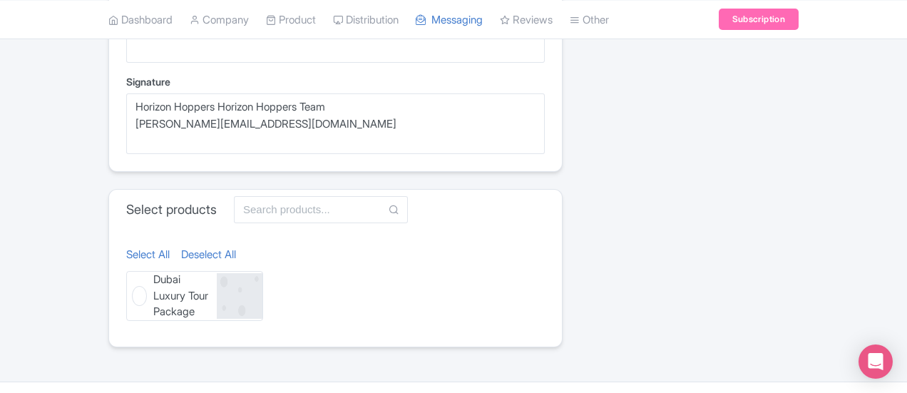
type input "amit@horizonhoppers.ae"
click at [126, 294] on figure "Dubai Luxury Tour Package Dubai Luxury Tour Package" at bounding box center [194, 296] width 137 height 50
click at [126, 280] on input "Dubai Luxury Tour Package Dubai Luxury Tour Package" at bounding box center [130, 275] width 9 height 9
checkbox input "true"
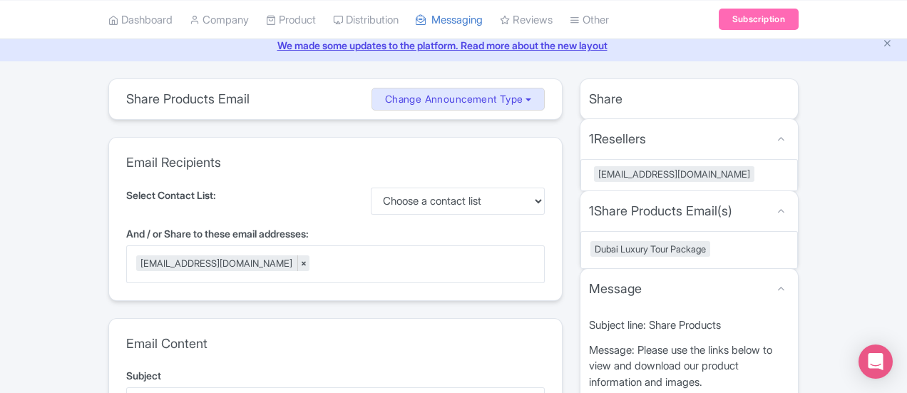
scroll to position [50, 0]
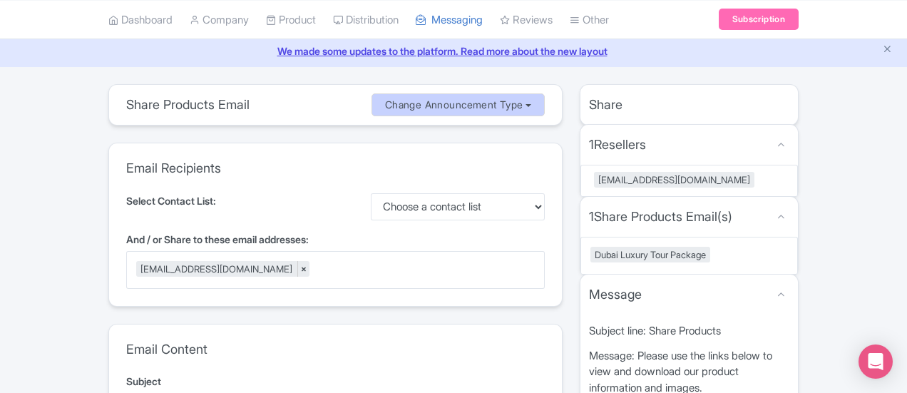
click at [545, 103] on button "Change Announcement Type" at bounding box center [458, 105] width 174 height 24
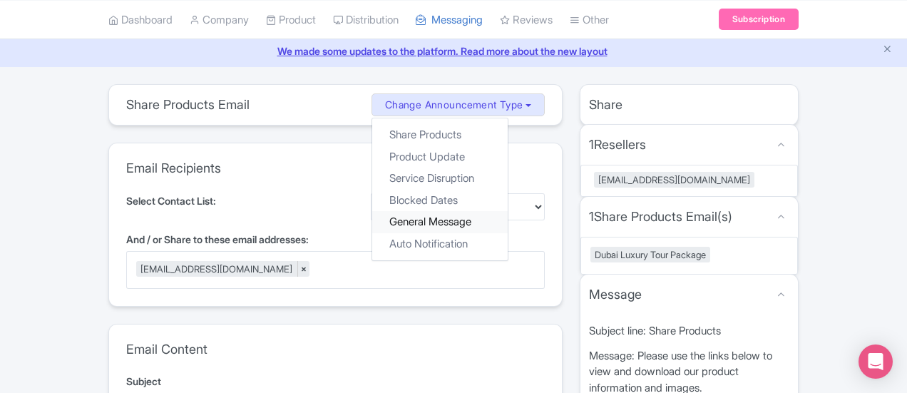
click at [455, 223] on link "General Message" at bounding box center [439, 222] width 135 height 22
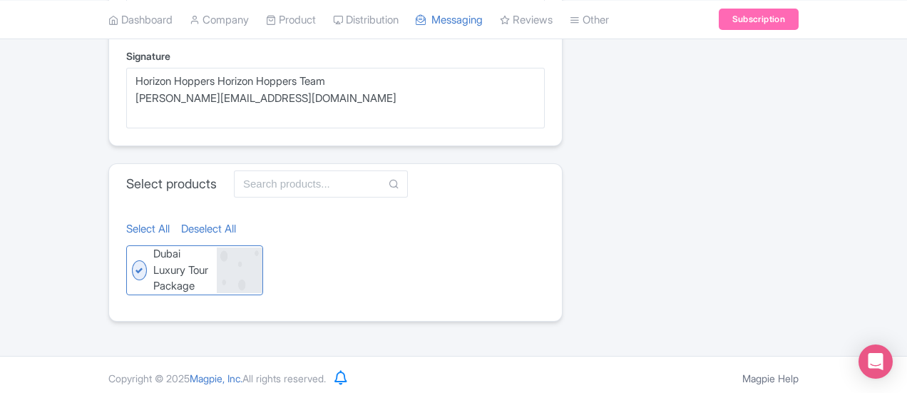
scroll to position [525, 0]
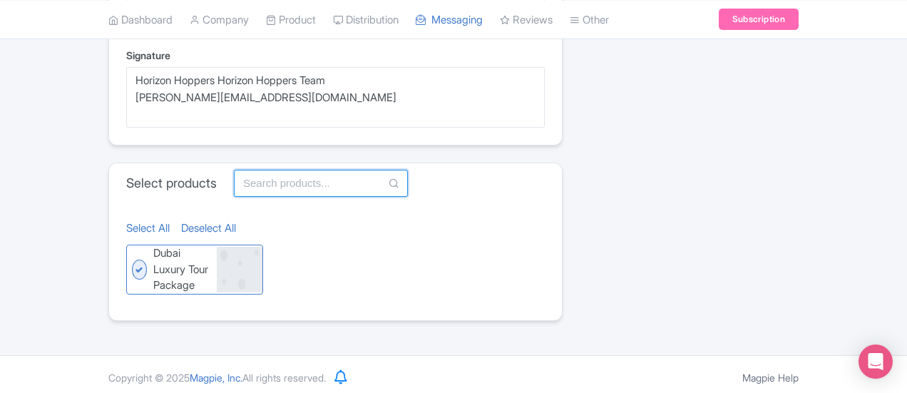
click at [234, 182] on input "text" at bounding box center [321, 183] width 174 height 27
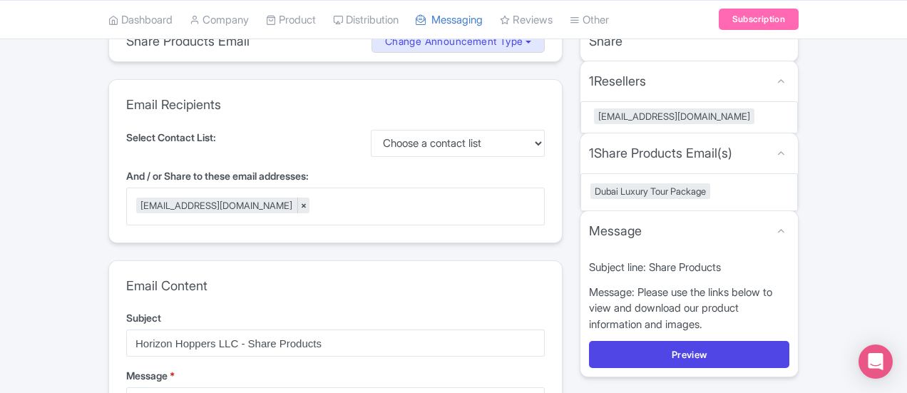
scroll to position [176, 0]
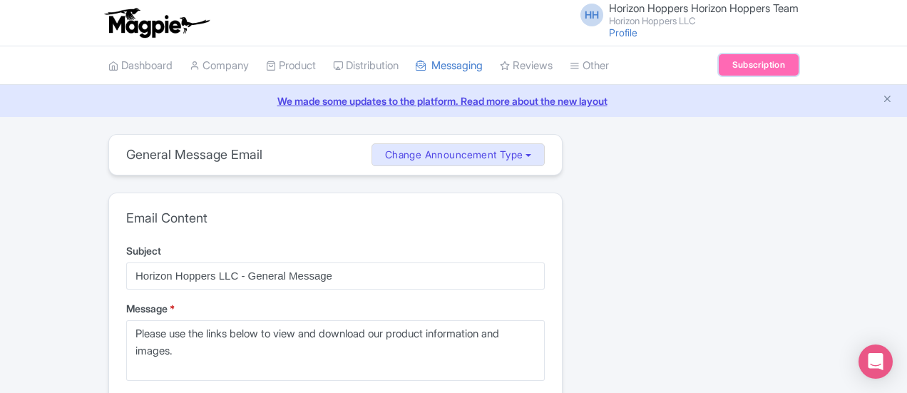
click at [798, 68] on link "Subscription" at bounding box center [759, 64] width 80 height 21
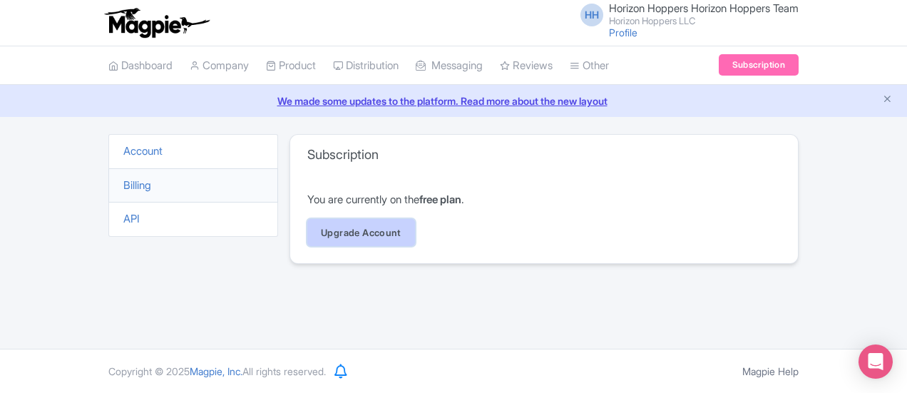
click at [312, 232] on link "Upgrade Account" at bounding box center [361, 232] width 108 height 27
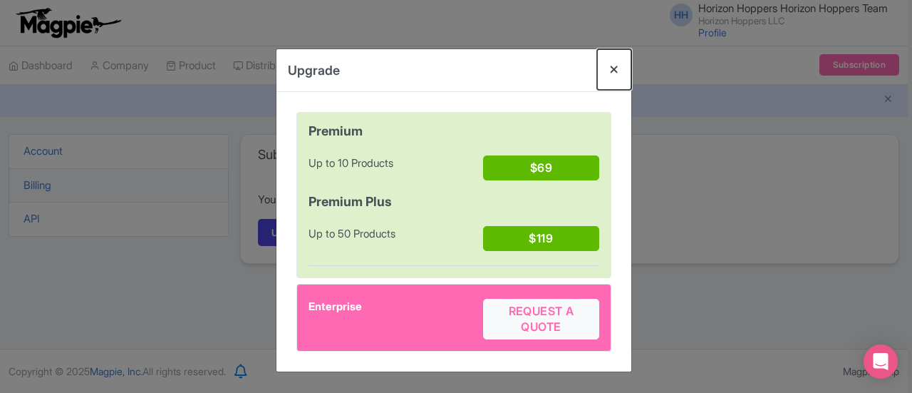
click at [616, 69] on button "Close" at bounding box center [614, 69] width 34 height 41
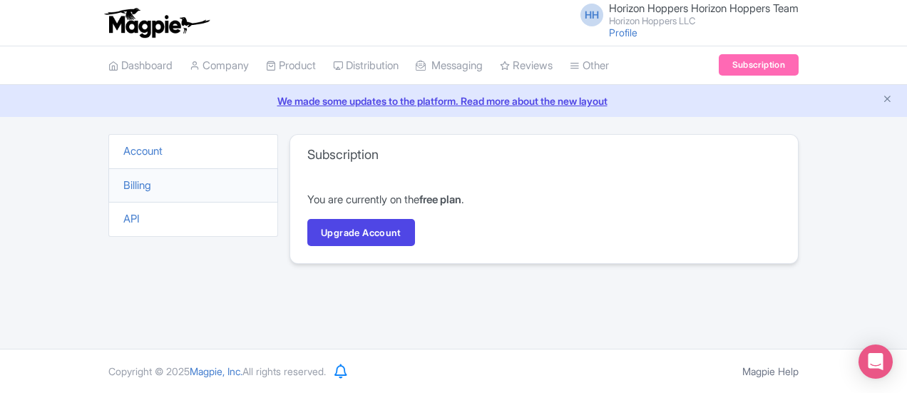
click at [750, 14] on span "Horizon Hoppers Horizon Hoppers Team" at bounding box center [704, 8] width 190 height 14
